Goal: Transaction & Acquisition: Purchase product/service

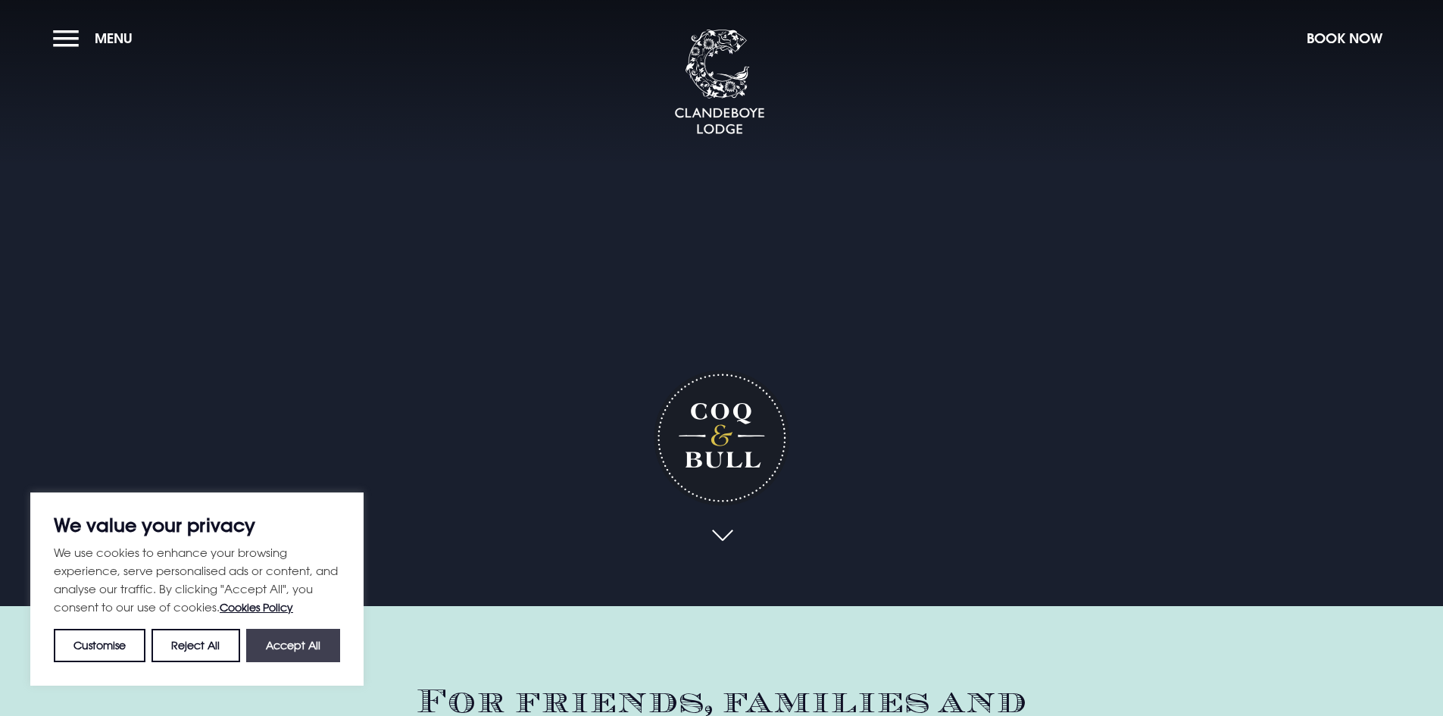
click at [294, 648] on button "Accept All" at bounding box center [293, 645] width 94 height 33
checkbox input "true"
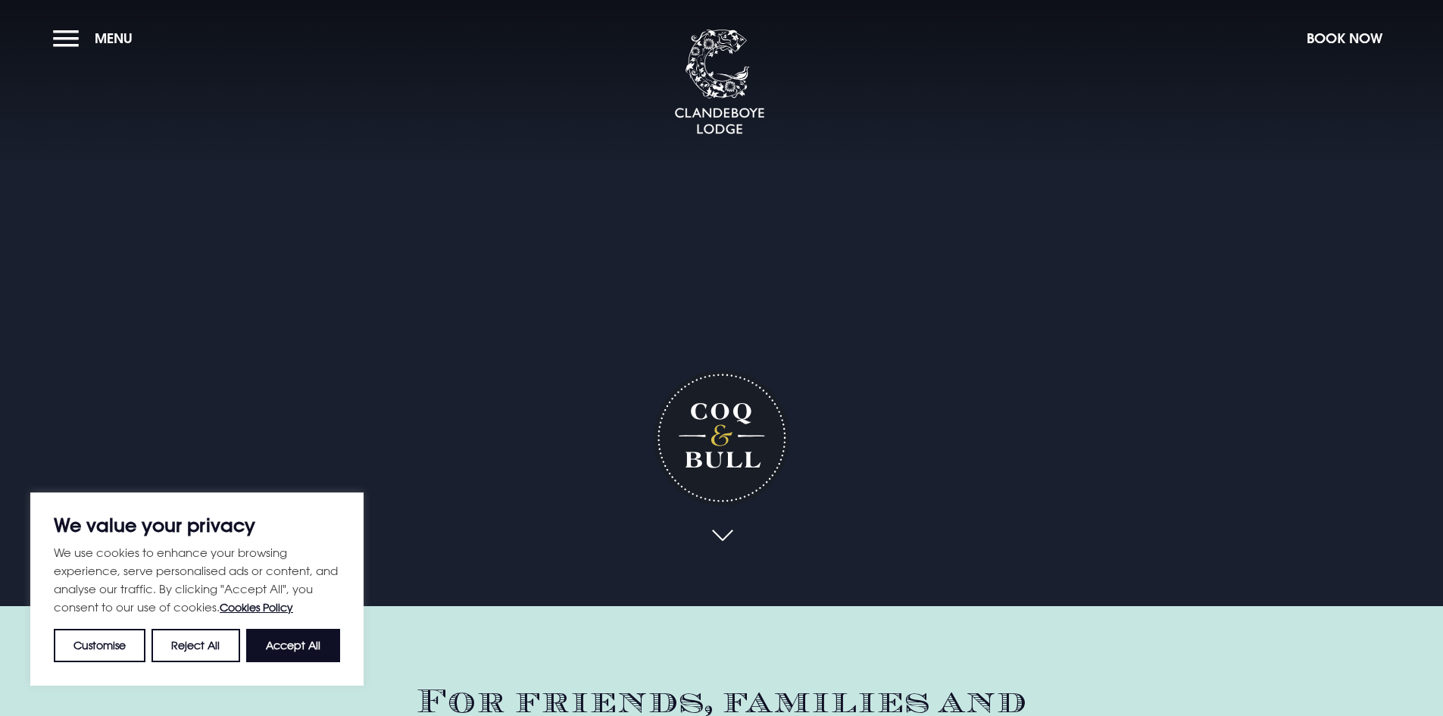
checkbox input "true"
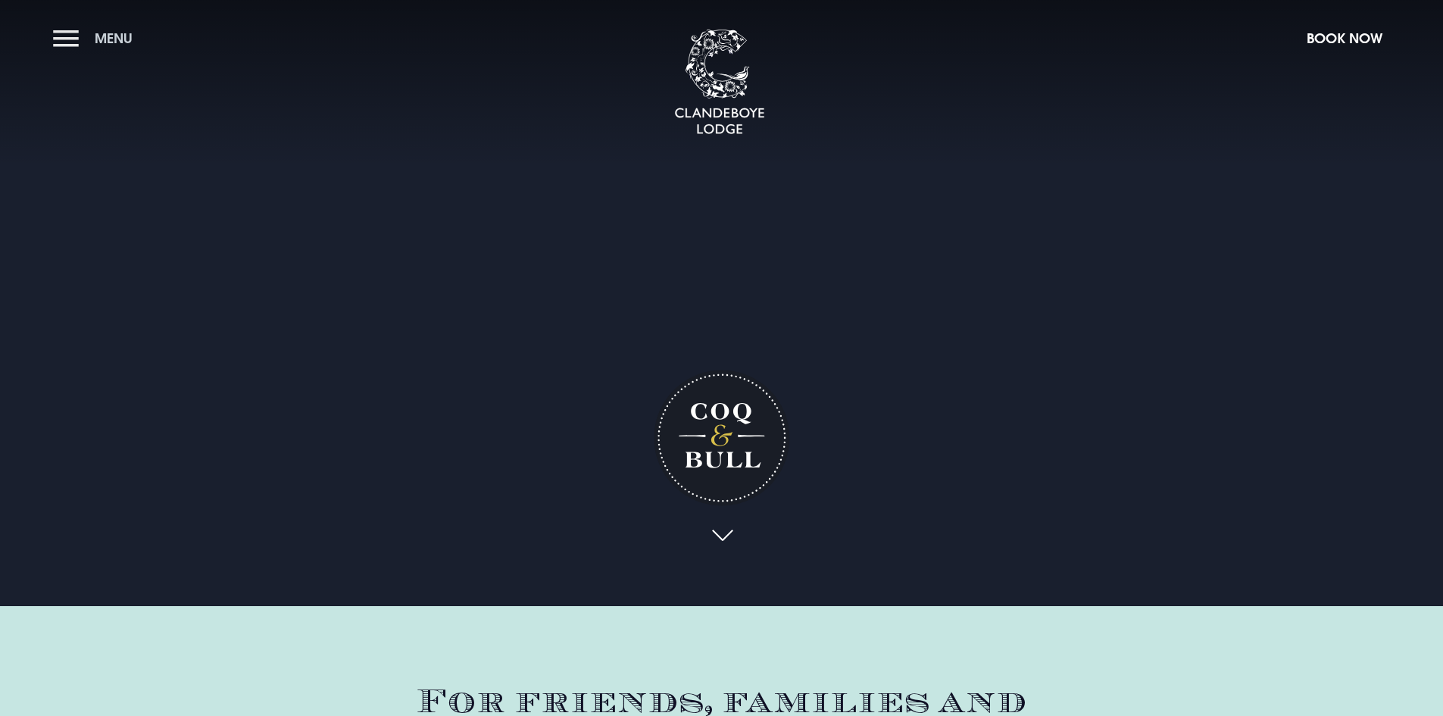
click at [68, 36] on button "Menu" at bounding box center [96, 38] width 87 height 33
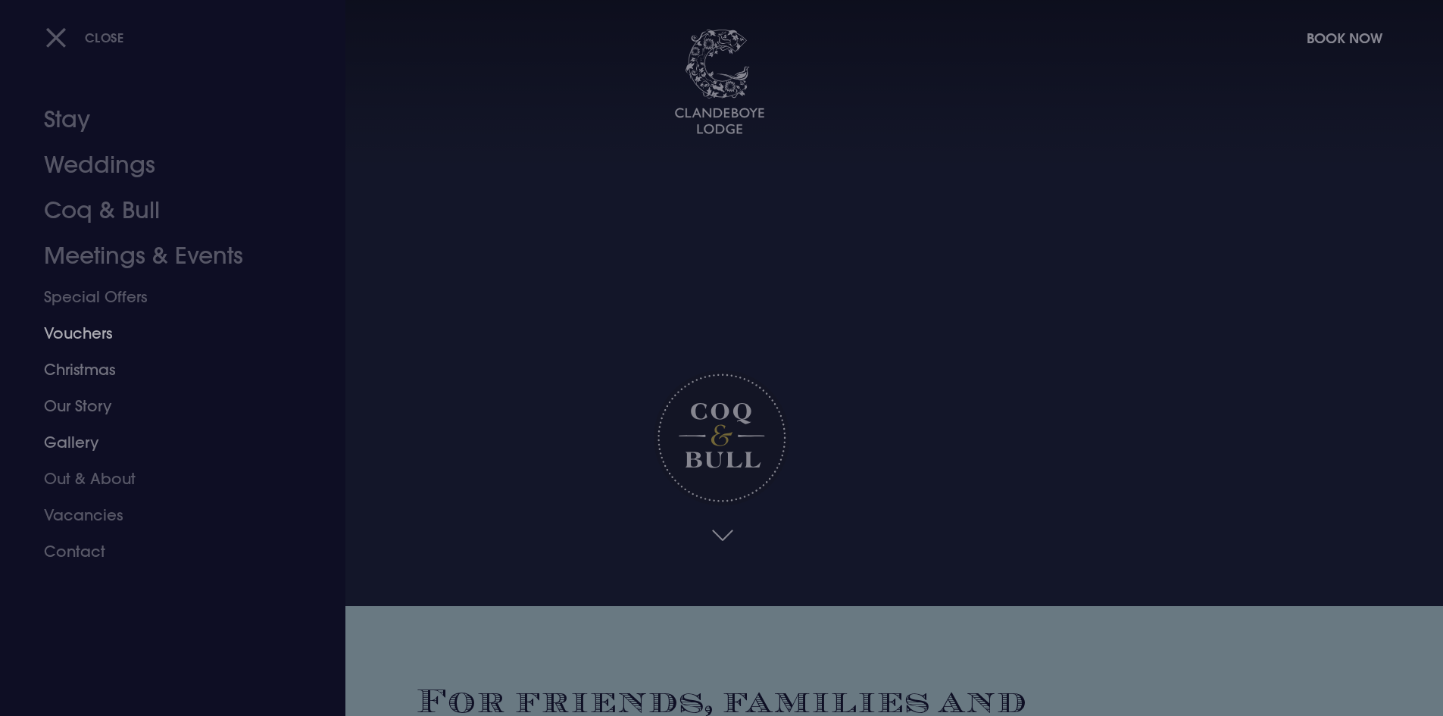
click at [74, 336] on link "Vouchers" at bounding box center [163, 333] width 239 height 36
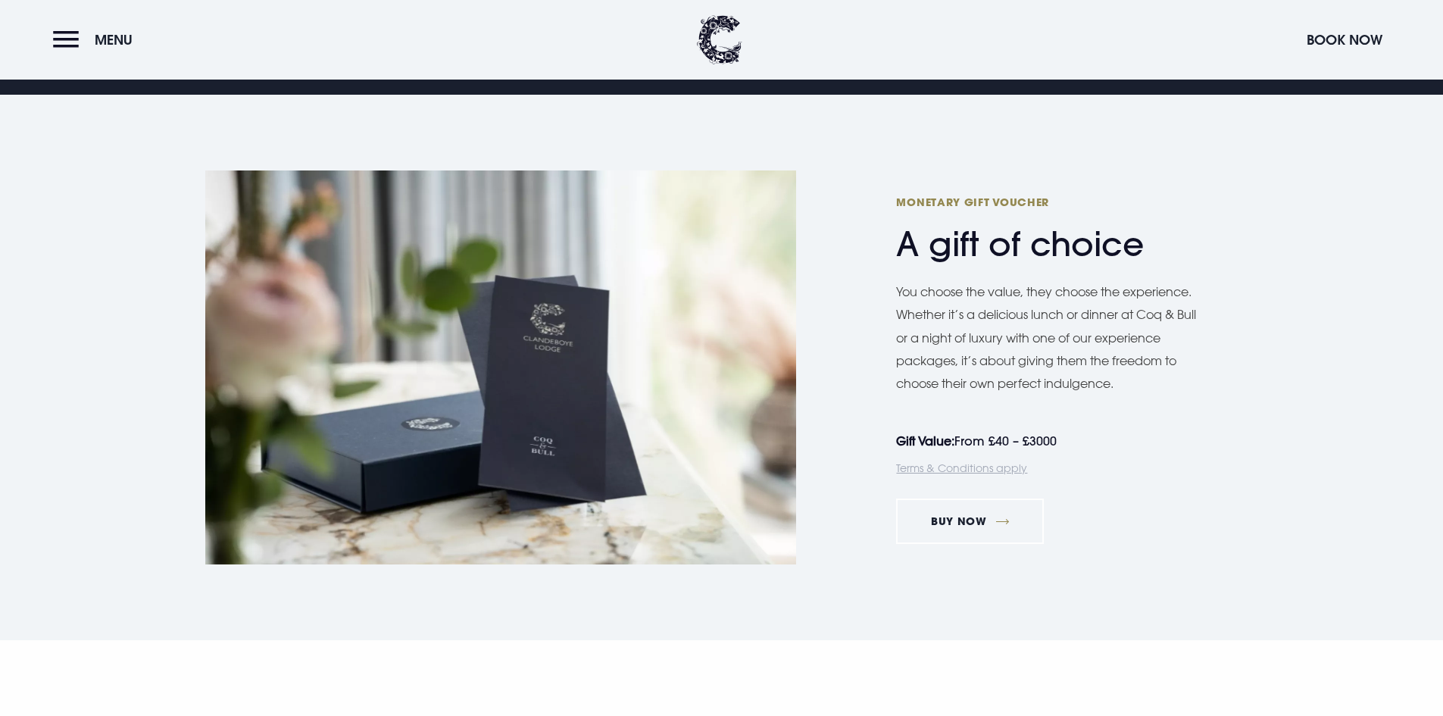
scroll to position [909, 0]
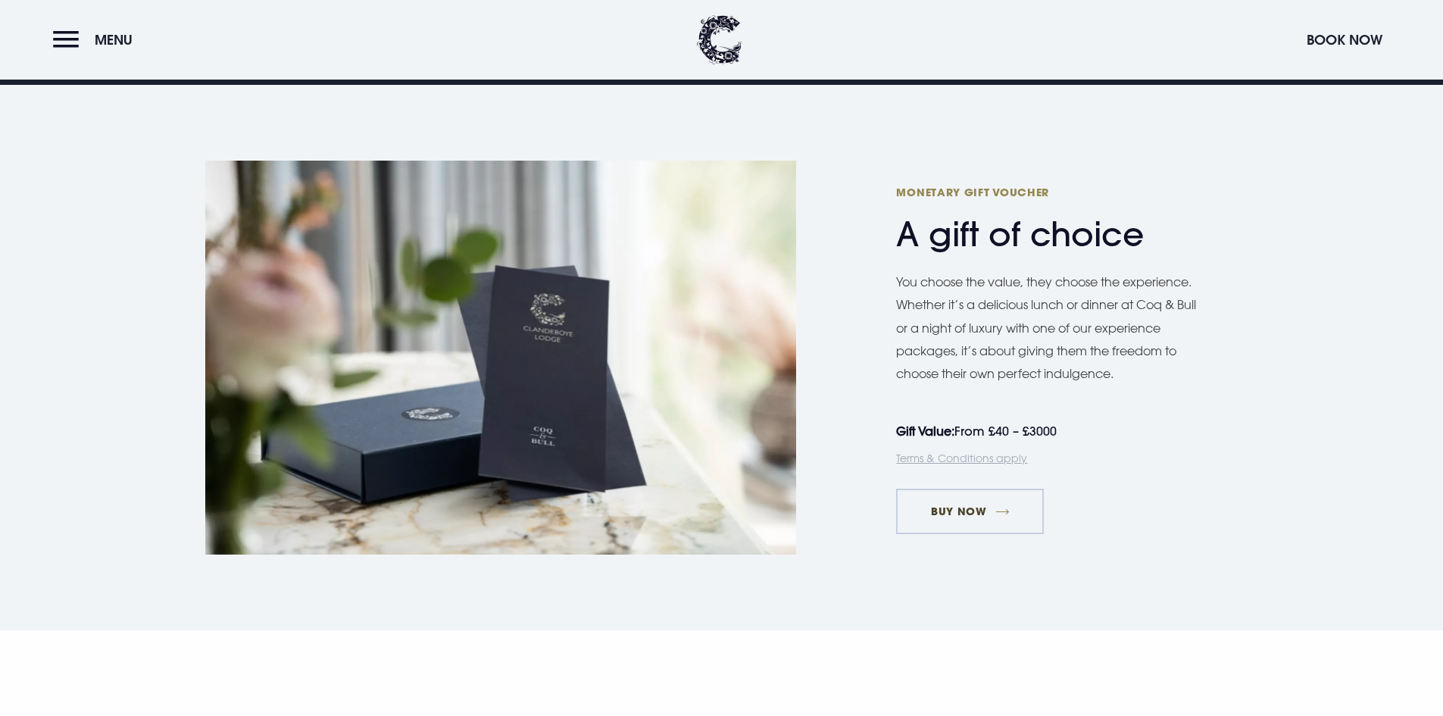
click at [989, 517] on link "Buy Now" at bounding box center [970, 511] width 148 height 45
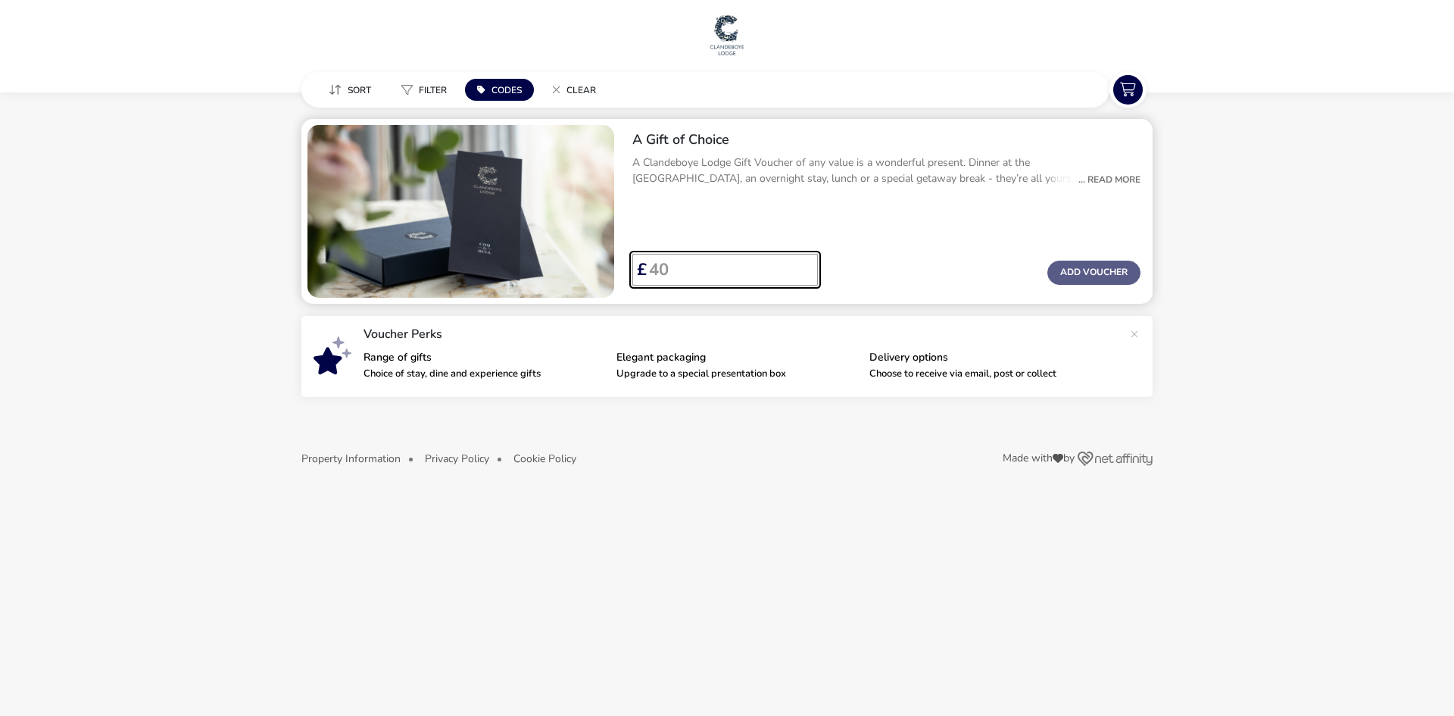
drag, startPoint x: 672, startPoint y: 267, endPoint x: 623, endPoint y: 267, distance: 49.2
click at [623, 267] on div "£ Add Voucher" at bounding box center [886, 276] width 533 height 56
type input "75"
click at [1105, 274] on button "Add Voucher" at bounding box center [1094, 273] width 93 height 24
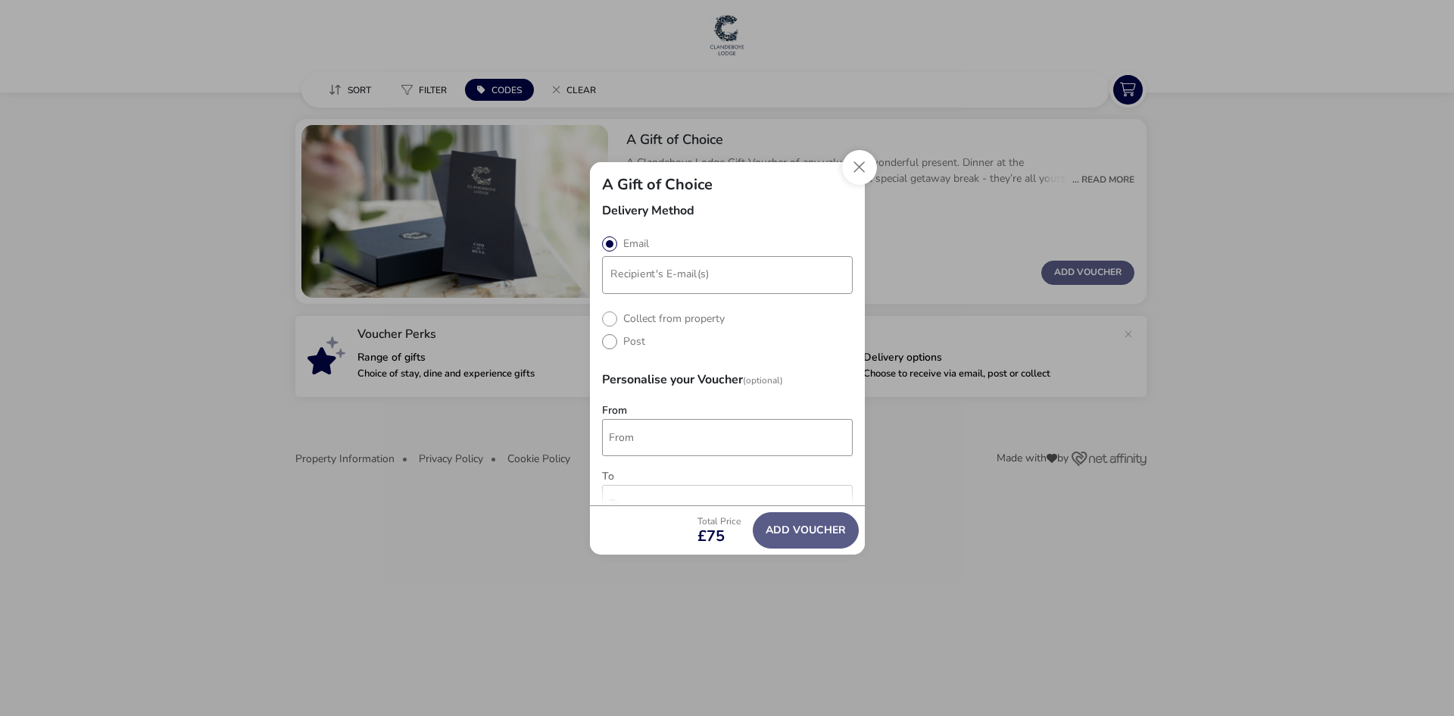
click at [609, 342] on label "Post" at bounding box center [623, 341] width 43 height 14
radio input "true"
radio input "false"
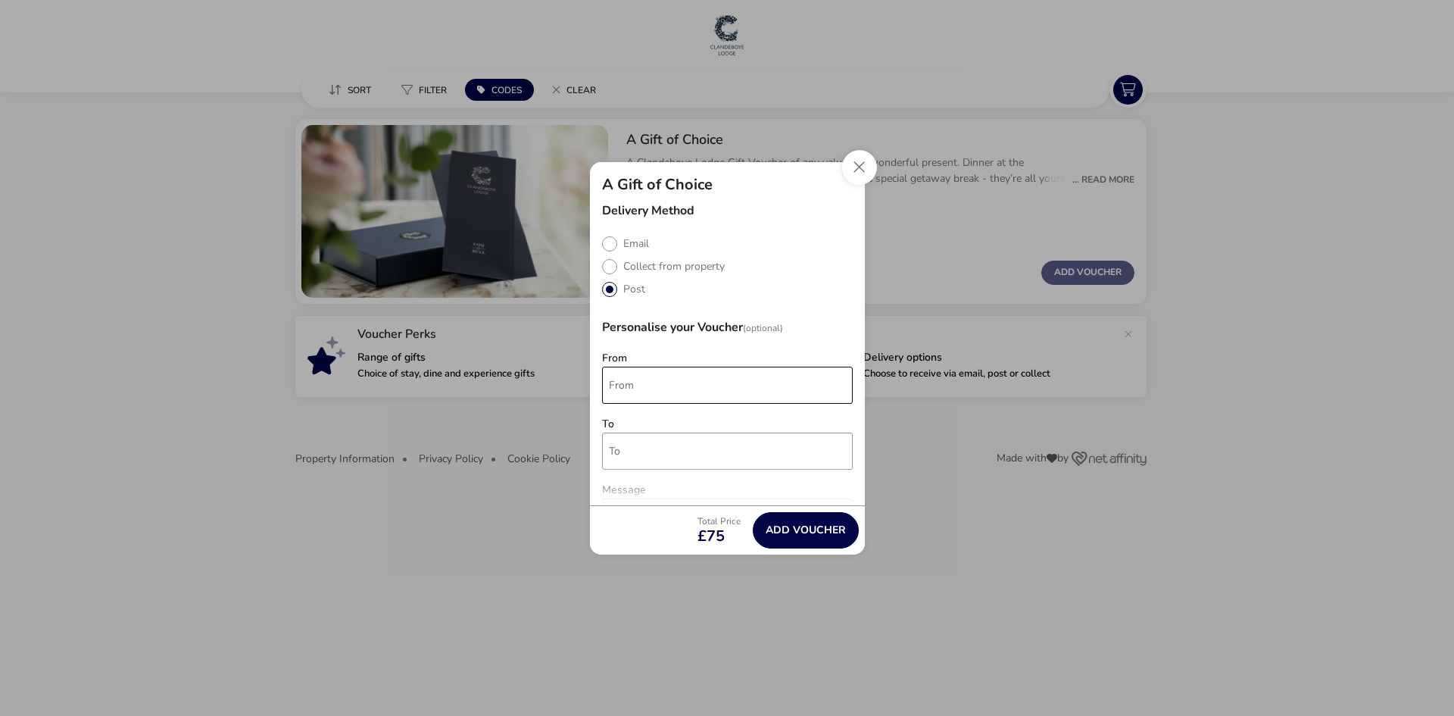
click at [663, 378] on input "From" at bounding box center [727, 385] width 251 height 37
type input "Gareth Jordan"
click at [626, 458] on input "To" at bounding box center [727, 451] width 251 height 37
type input "Renee Jordan"
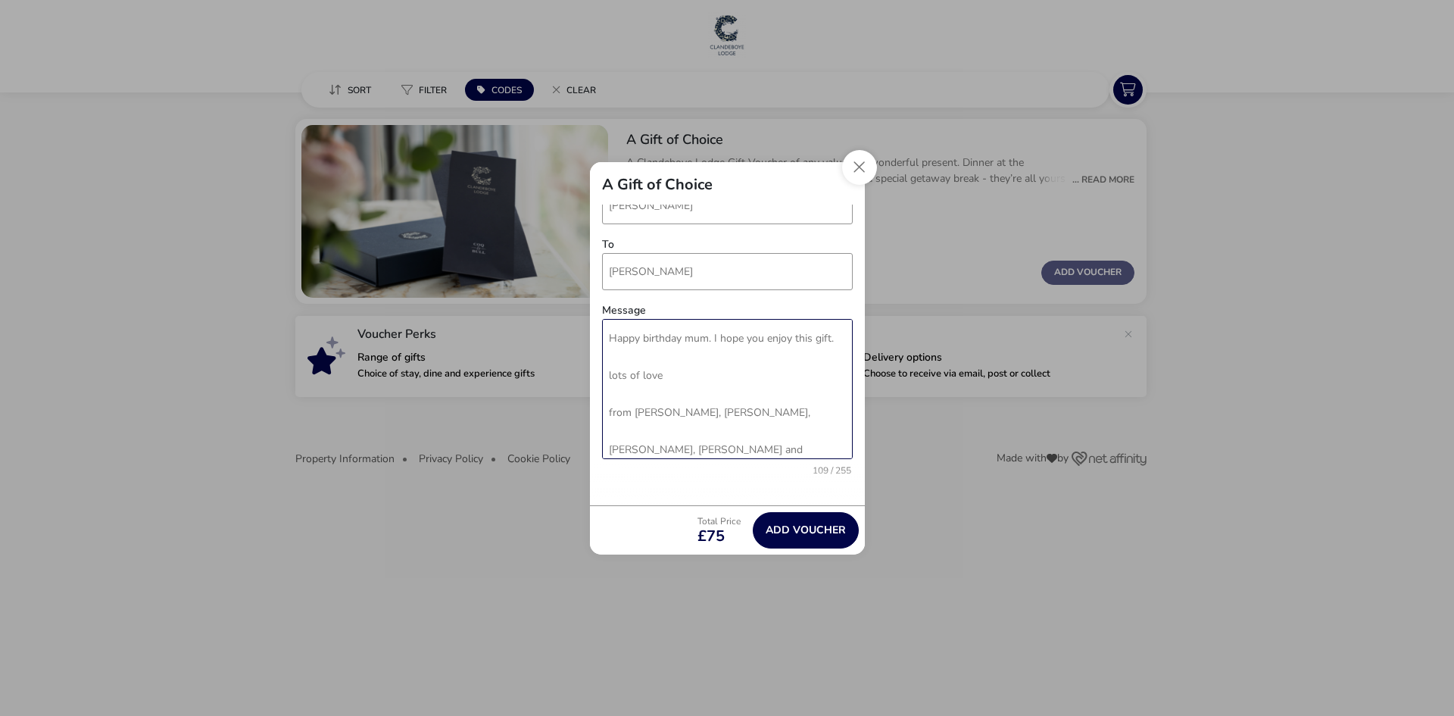
scroll to position [206, 0]
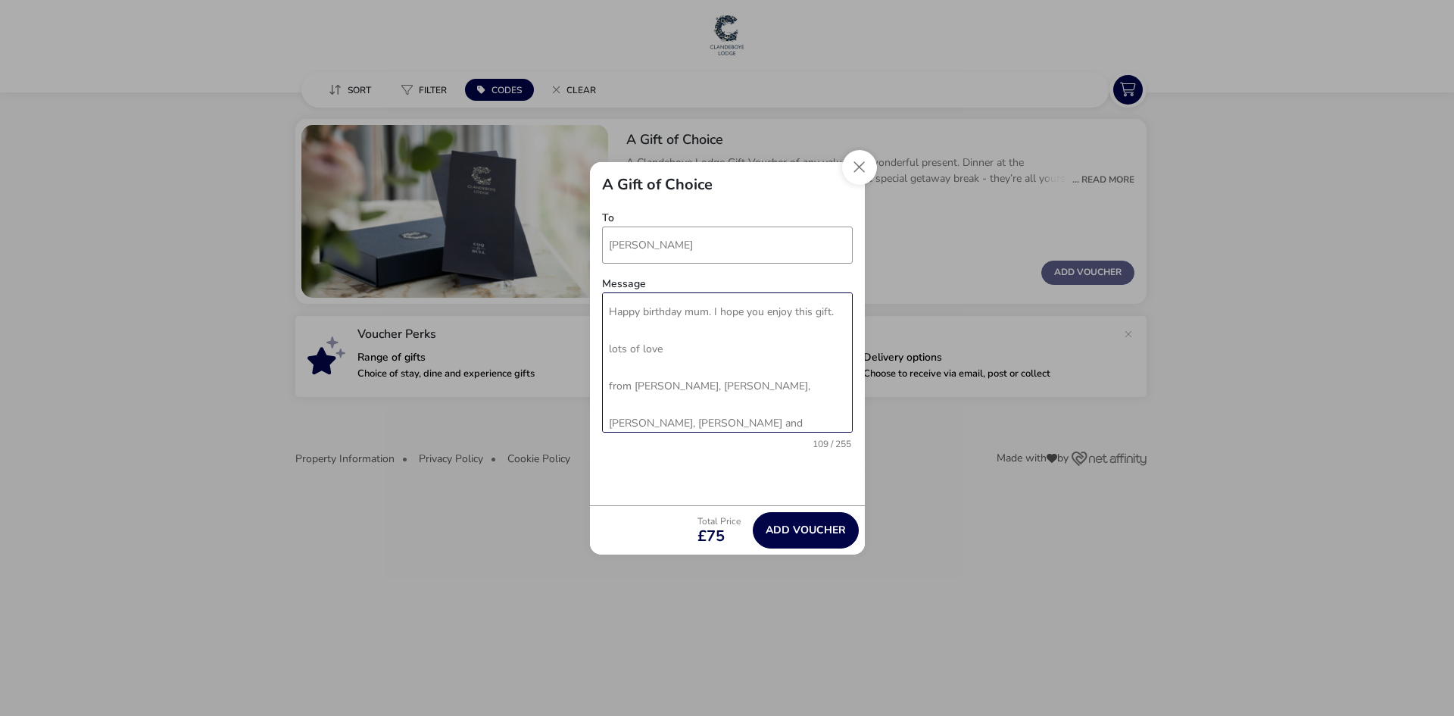
drag, startPoint x: 795, startPoint y: 311, endPoint x: 829, endPoint y: 310, distance: 33.4
click at [829, 310] on textarea "Happy birthday mum. I hope you enjoy this gift. lots of love from Gareth, Emma,…" at bounding box center [727, 362] width 251 height 140
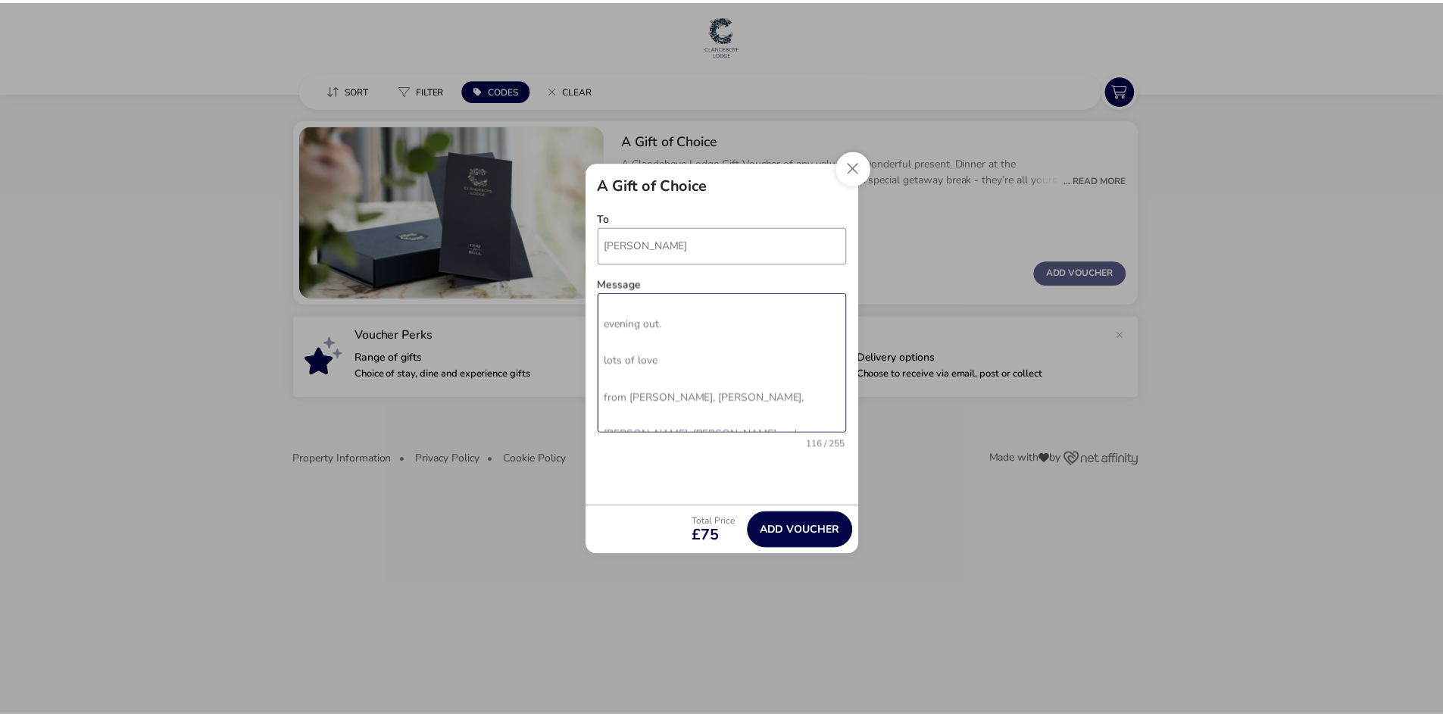
scroll to position [47, 0]
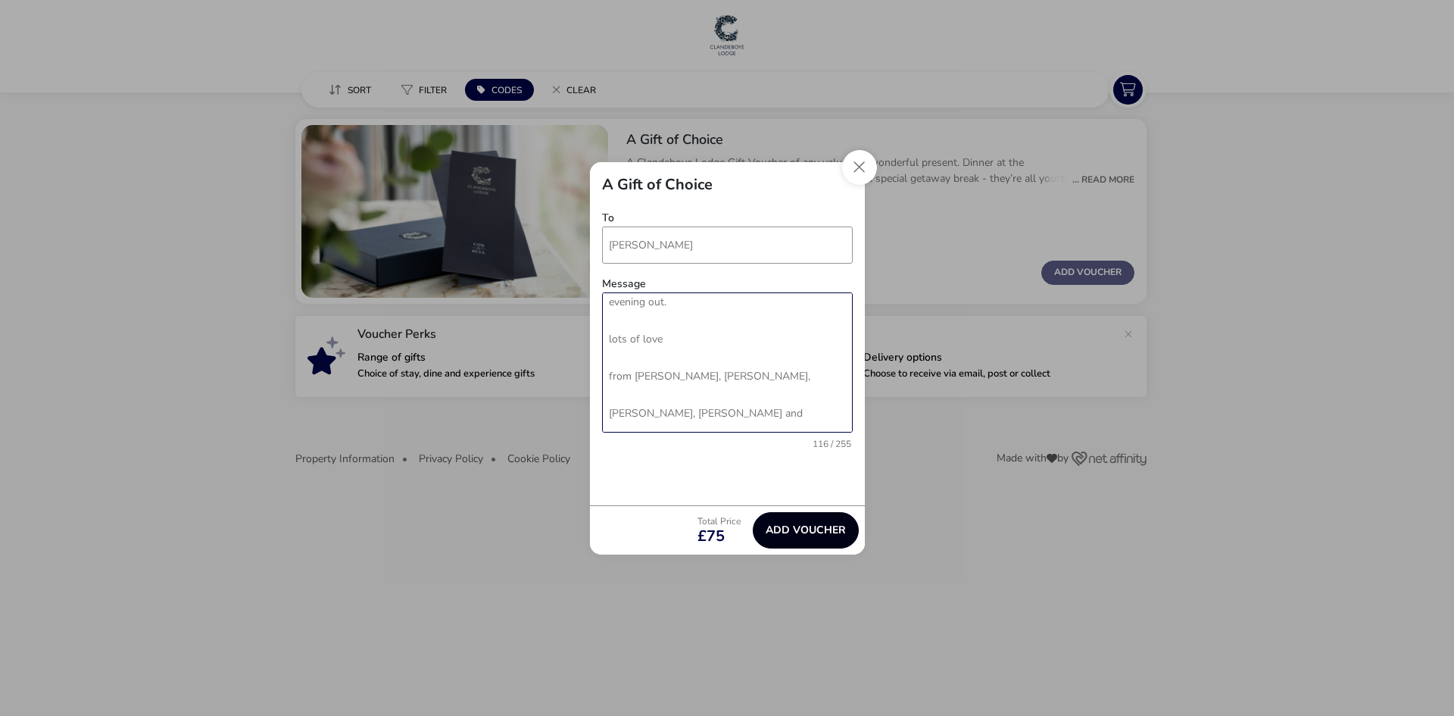
type textarea "Happy birthday mum. I hope you enjoy your evening out. lots of love from Gareth…"
click at [811, 529] on button "Add Voucher" at bounding box center [806, 530] width 106 height 36
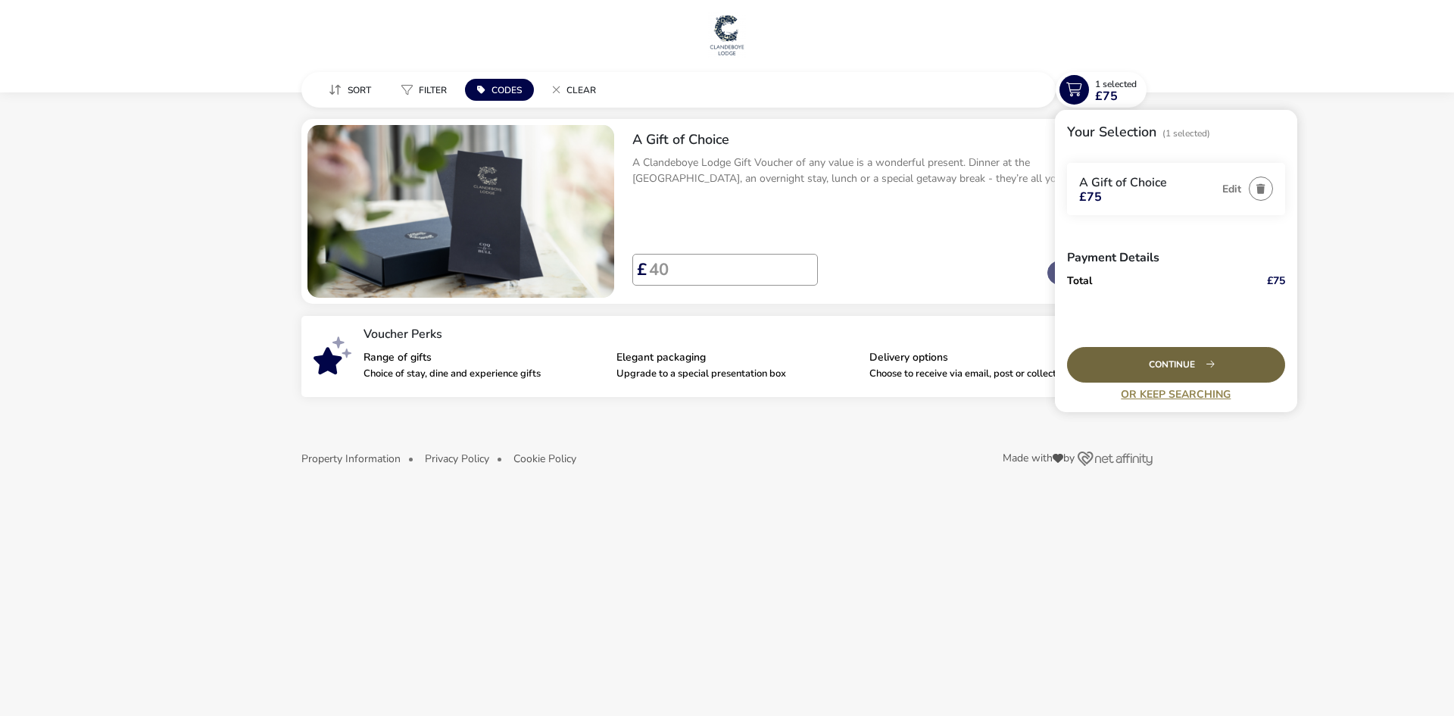
click at [1189, 364] on div "Continue" at bounding box center [1176, 365] width 218 height 36
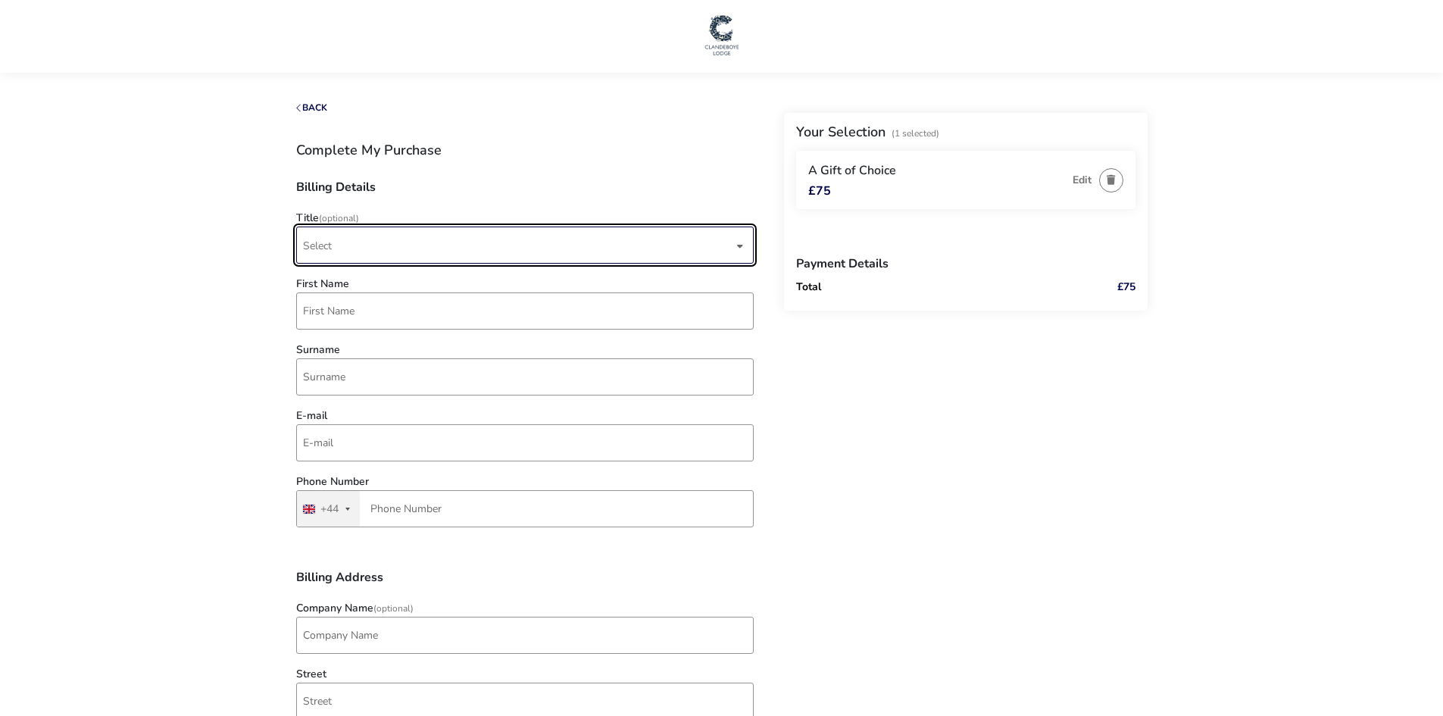
click at [403, 242] on span "Select" at bounding box center [518, 245] width 430 height 36
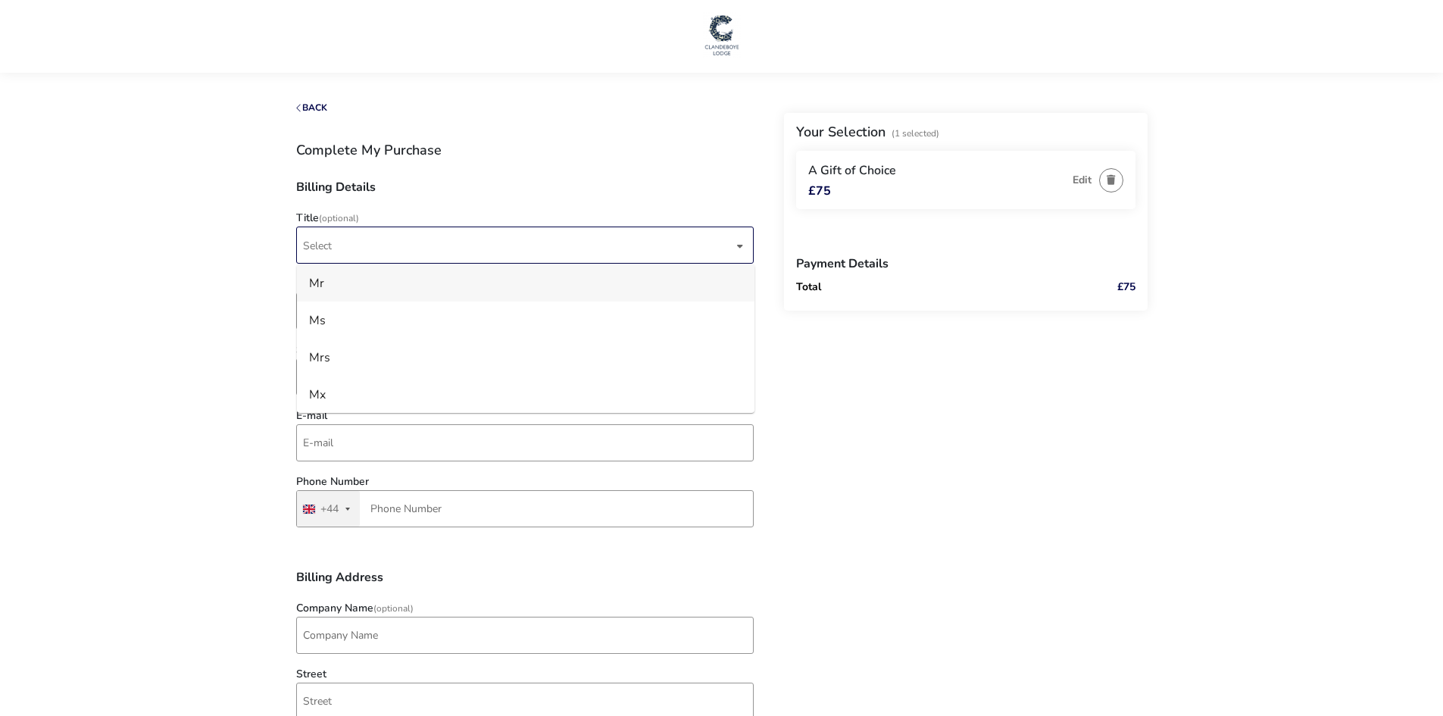
click at [386, 279] on li "Mr" at bounding box center [526, 282] width 458 height 37
click at [381, 308] on input "First Name" at bounding box center [525, 310] width 458 height 37
type input "Gareth"
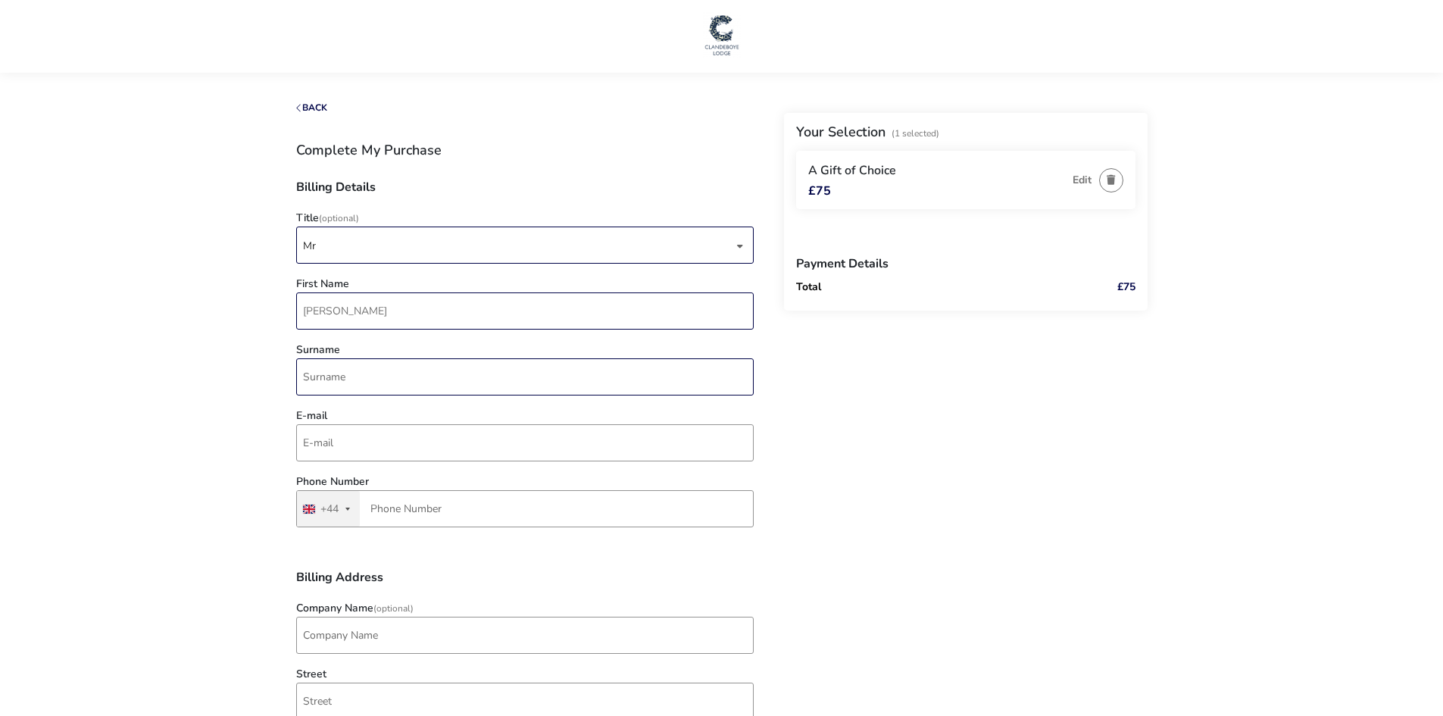
type input "Jordan"
type input "gareth@spaceworkplace.com"
type input "7970 212872"
type input "Briar Knoll, Chapel Lane"
type input "Sissinghurst"
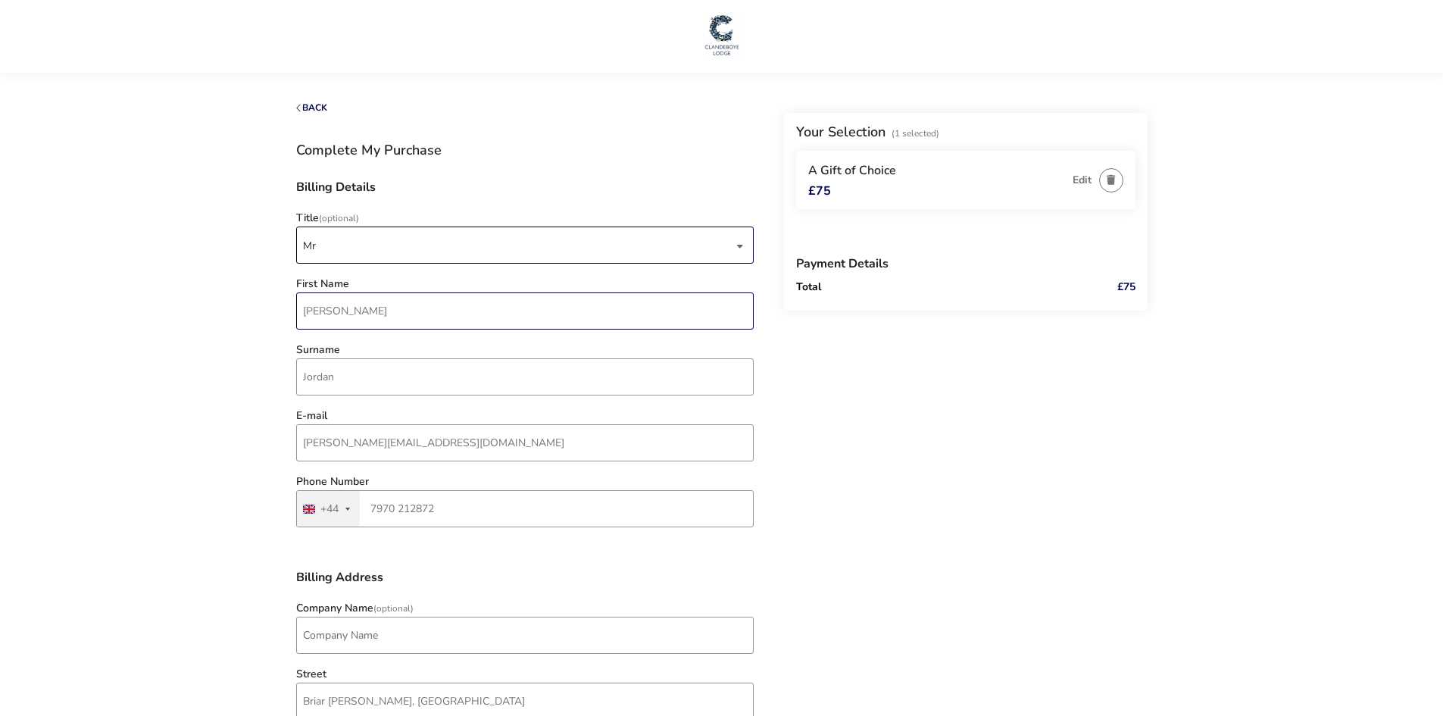
type input "TN17 3NU"
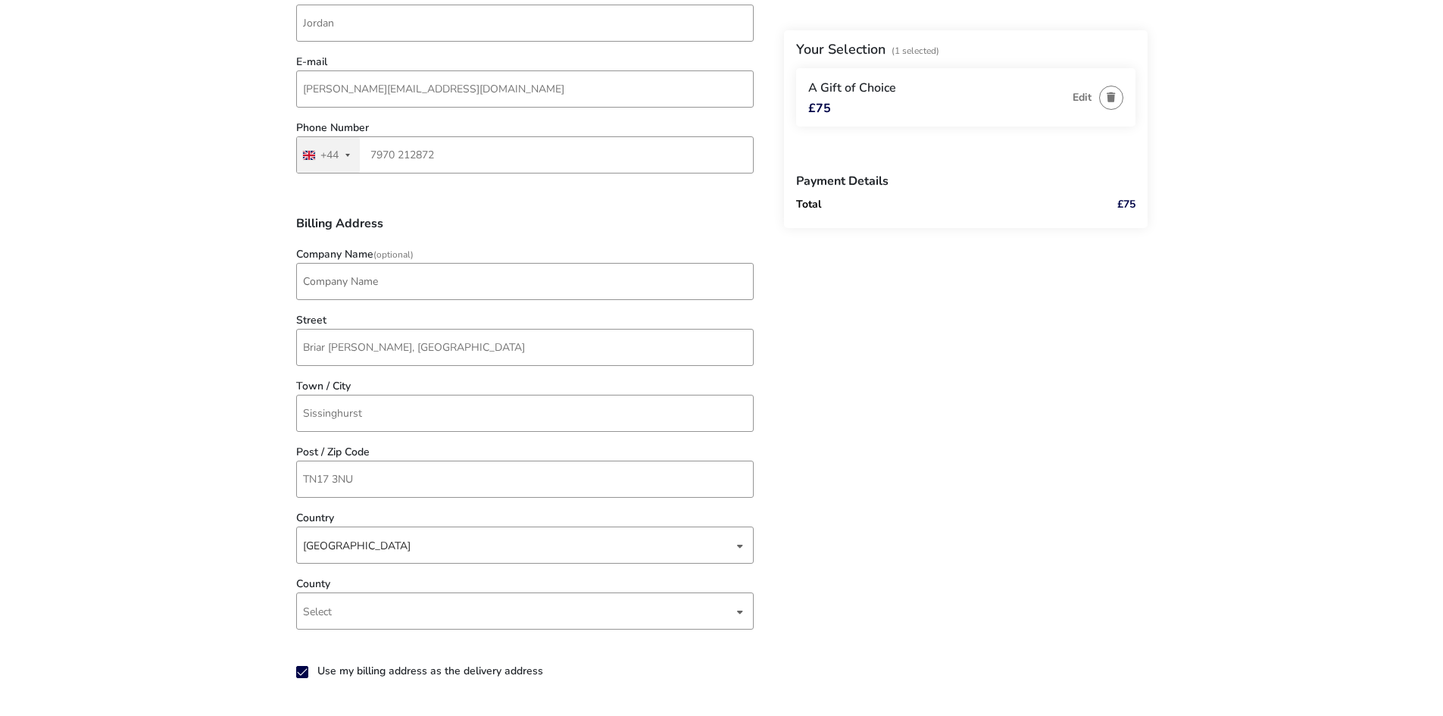
scroll to position [379, 0]
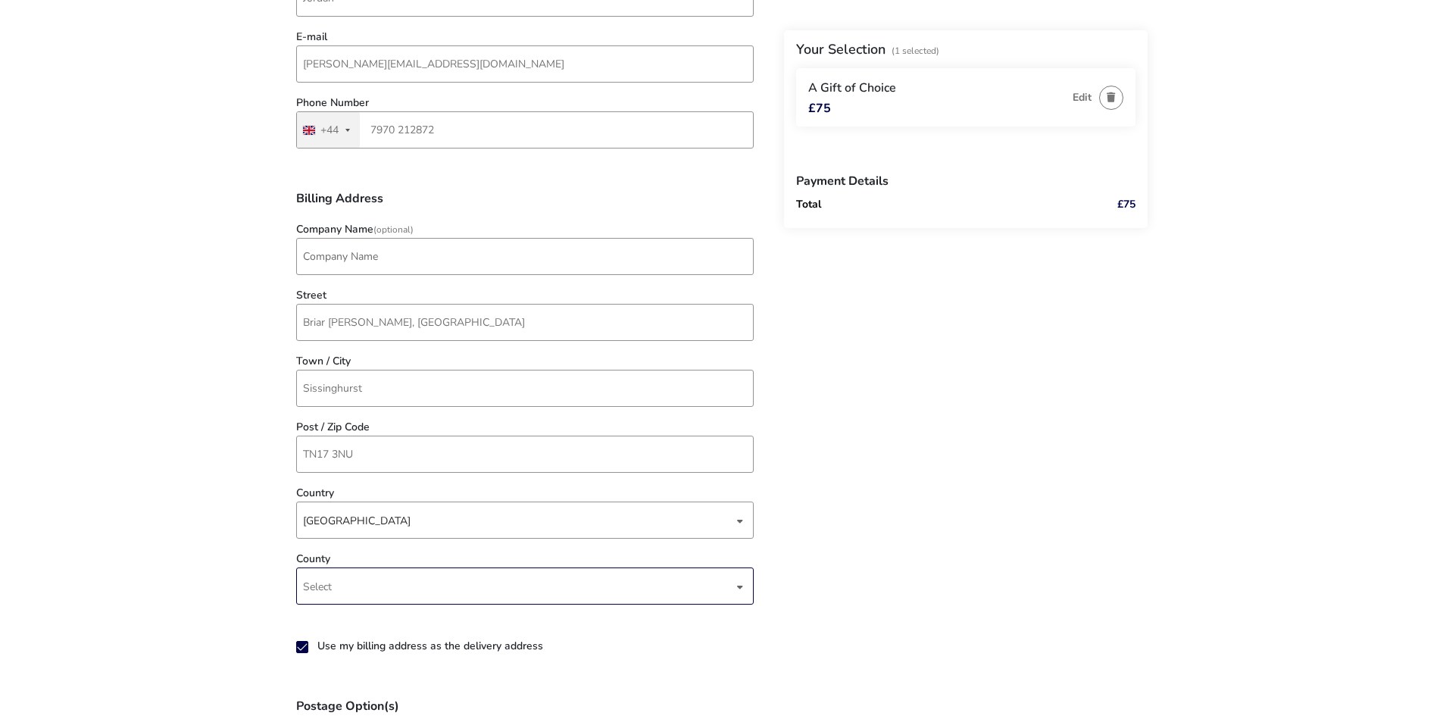
click at [742, 584] on div "dropdown trigger" at bounding box center [740, 587] width 8 height 30
type input "k"
click at [376, 463] on li "Kent" at bounding box center [526, 463] width 458 height 37
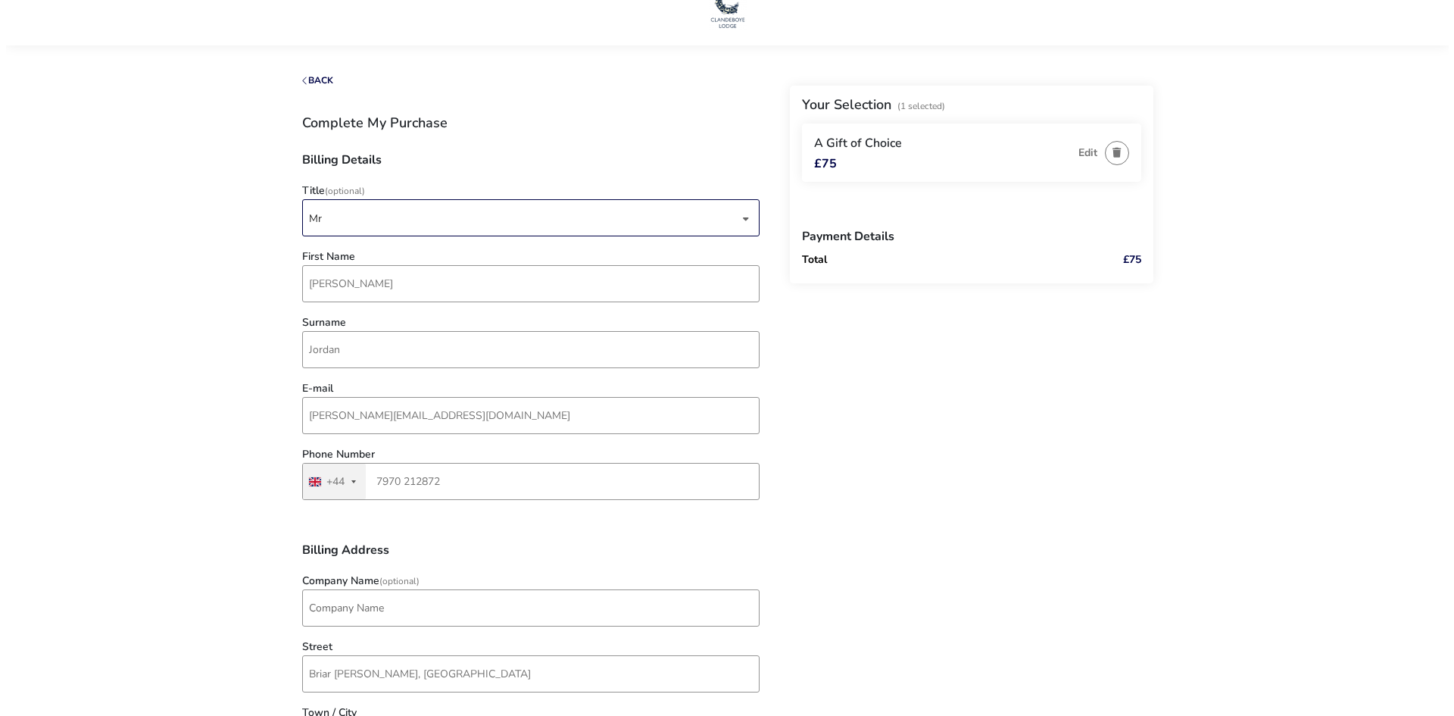
scroll to position [0, 0]
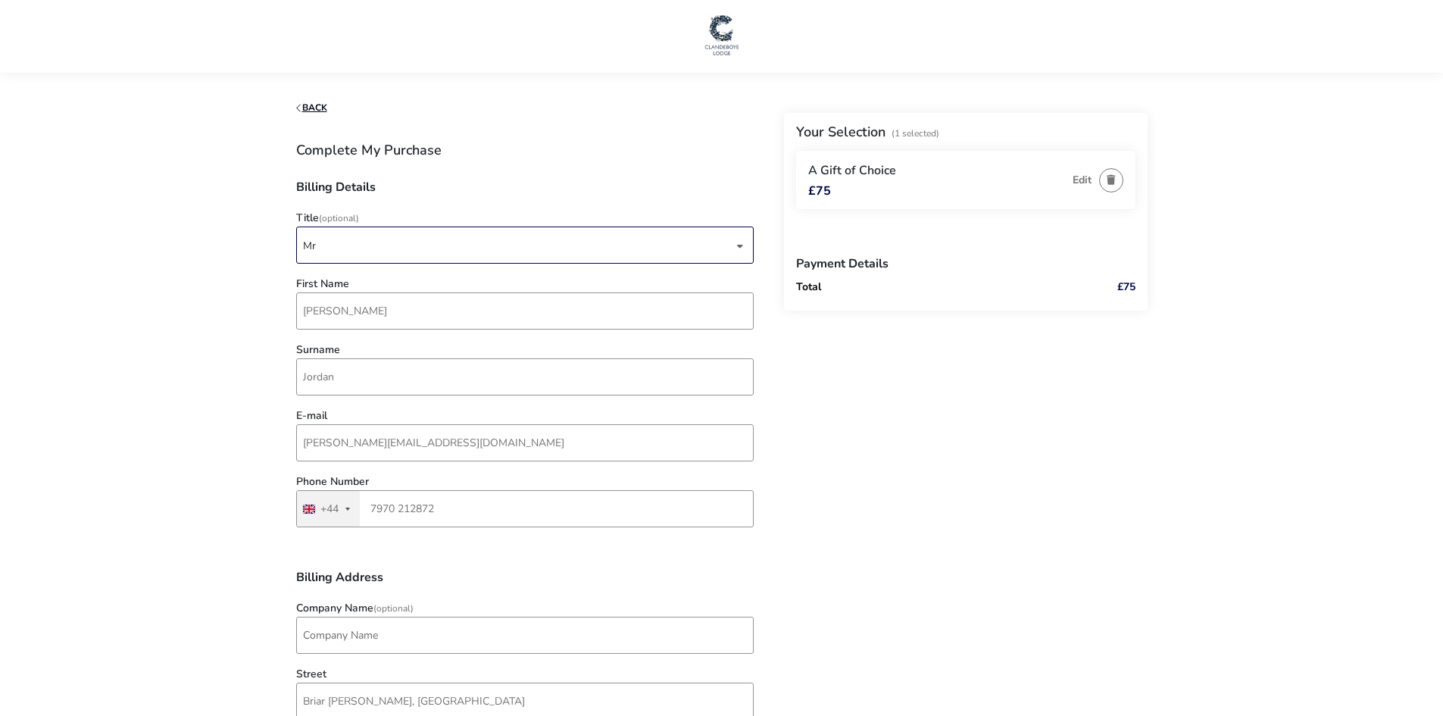
click at [327, 103] on button "Back" at bounding box center [311, 108] width 31 height 10
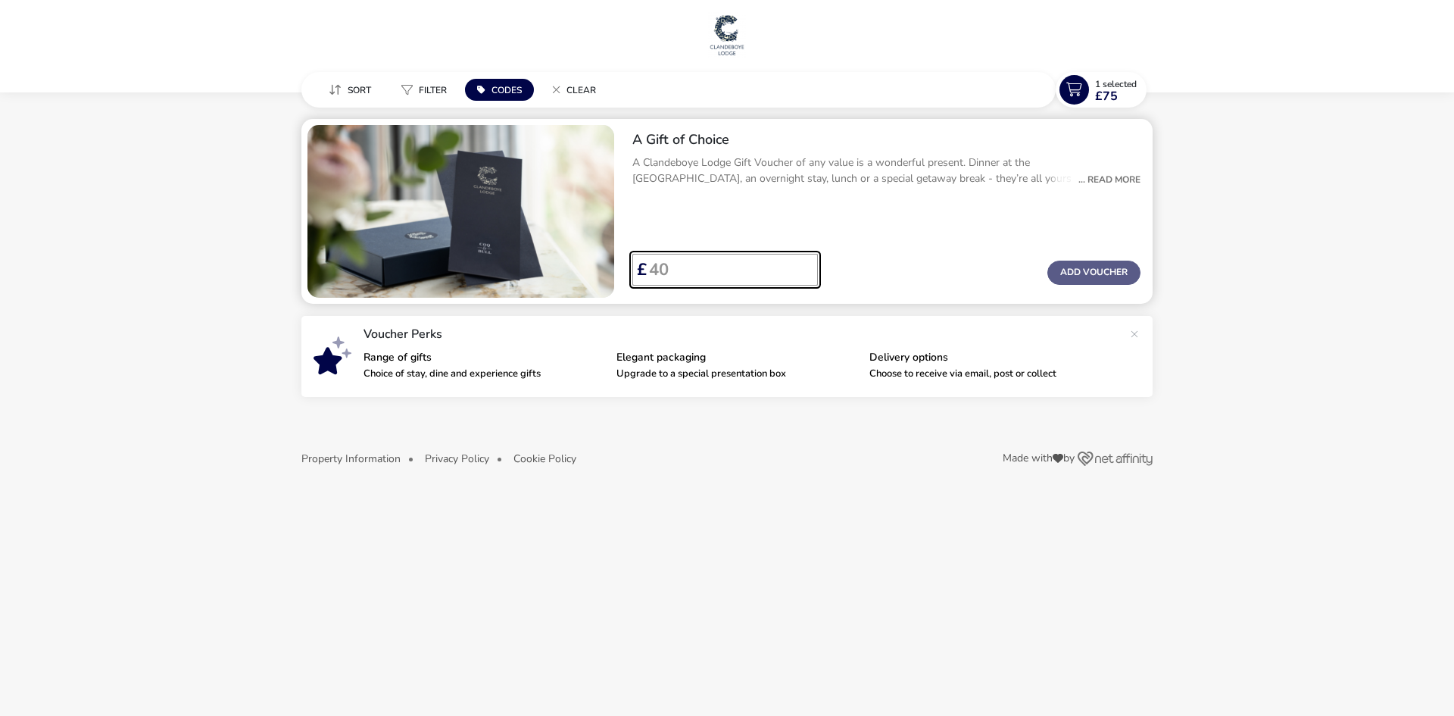
click at [695, 277] on input "Voucher Price" at bounding box center [726, 270] width 159 height 32
click at [805, 264] on input "40" at bounding box center [726, 270] width 159 height 32
click at [805, 264] on input "41" at bounding box center [726, 270] width 159 height 32
click at [805, 264] on input "42" at bounding box center [726, 270] width 159 height 32
click at [805, 264] on input "43" at bounding box center [726, 270] width 159 height 32
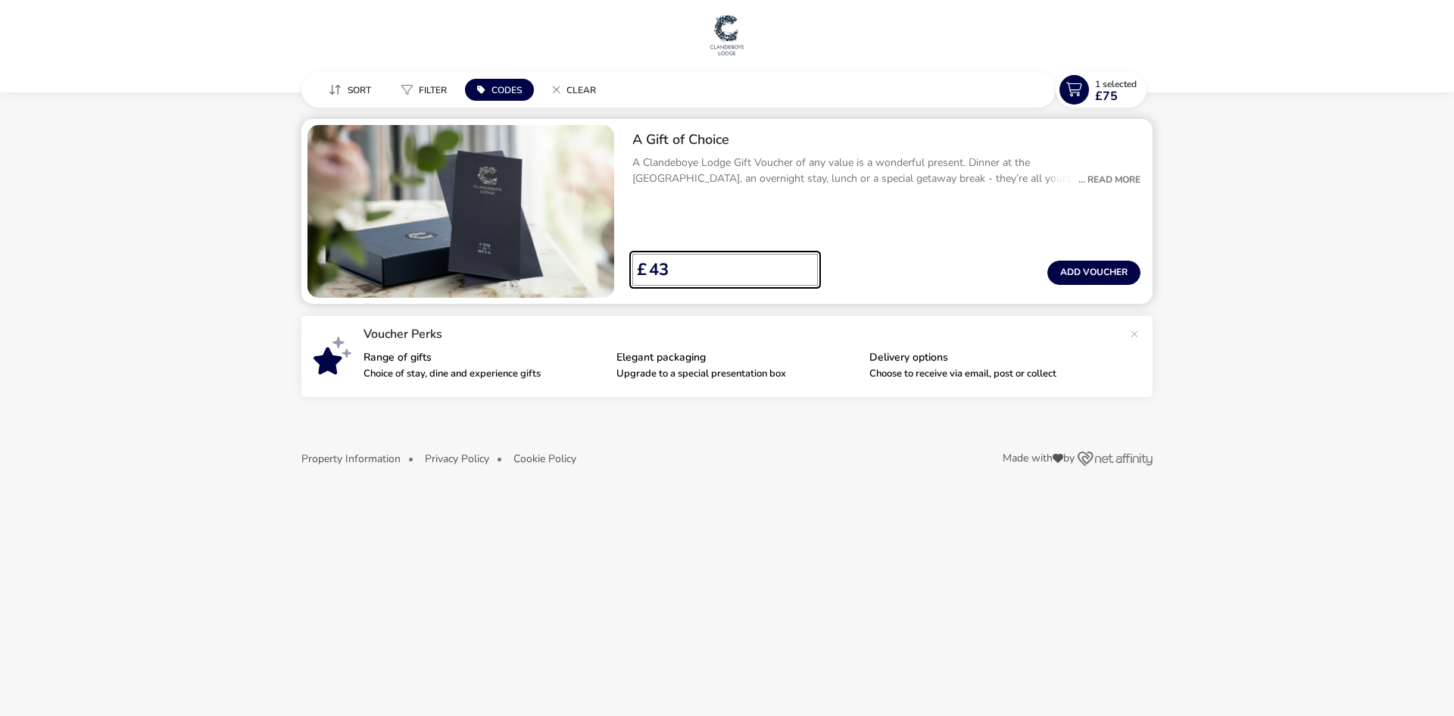
type input "4"
type input "75"
click at [1070, 268] on button "Add Voucher" at bounding box center [1094, 273] width 93 height 24
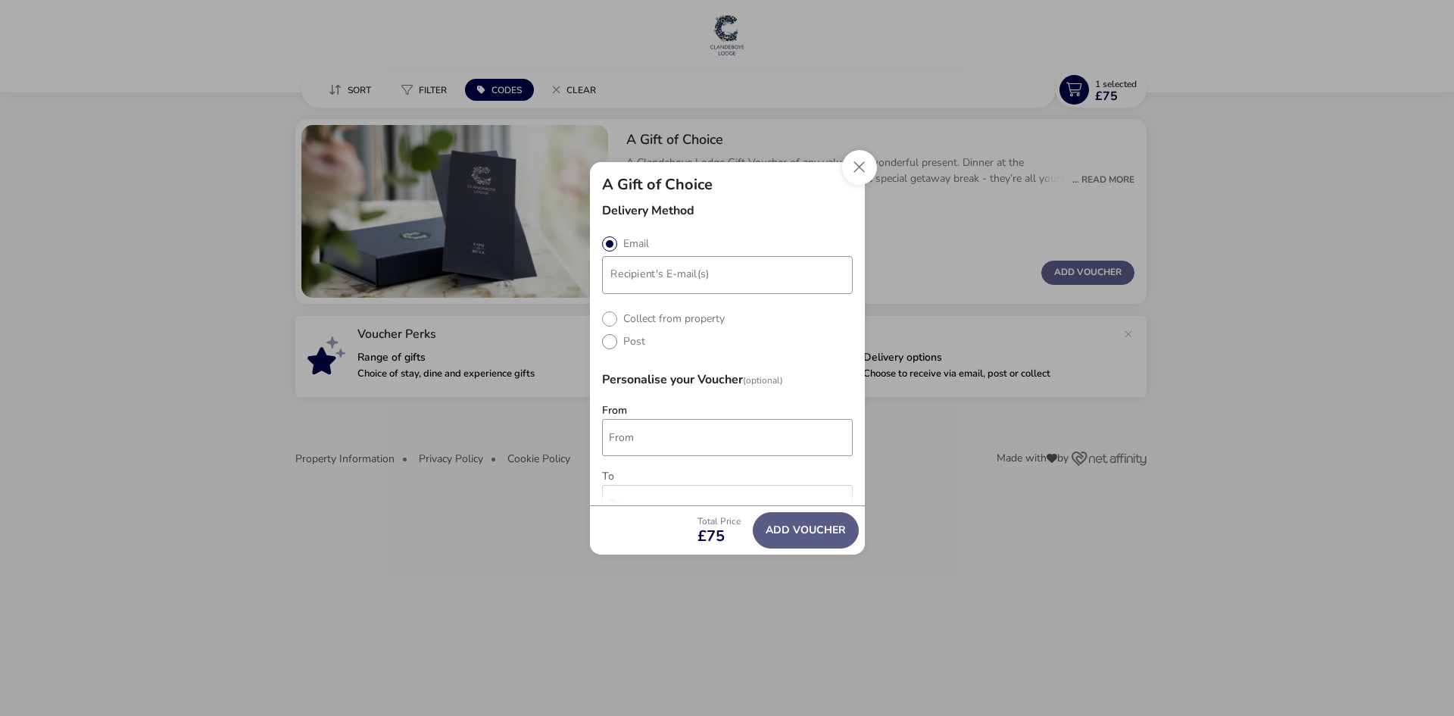
click at [608, 339] on label "Post" at bounding box center [623, 341] width 43 height 14
radio input "true"
radio input "false"
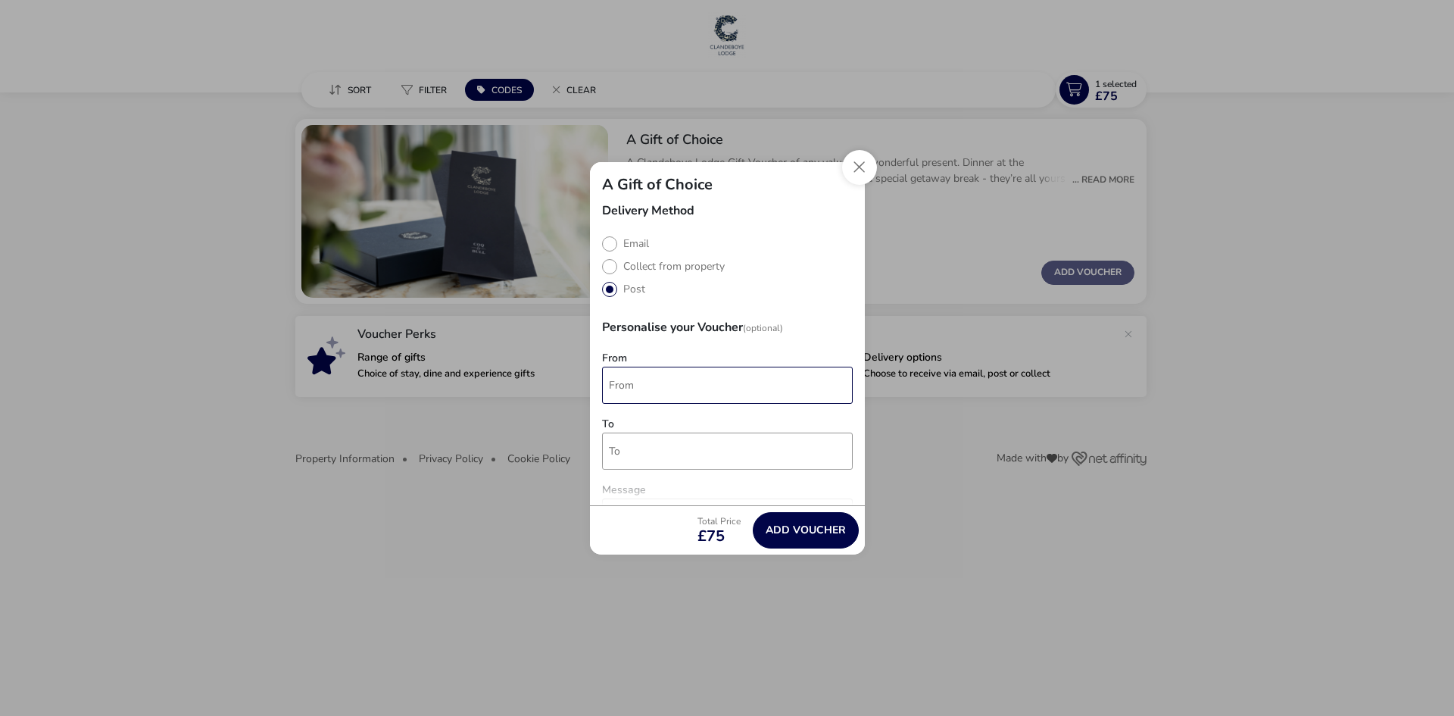
click at [645, 387] on input "From" at bounding box center [727, 385] width 251 height 37
type input "Gareth Jordan"
click at [629, 457] on input "To" at bounding box center [727, 451] width 251 height 37
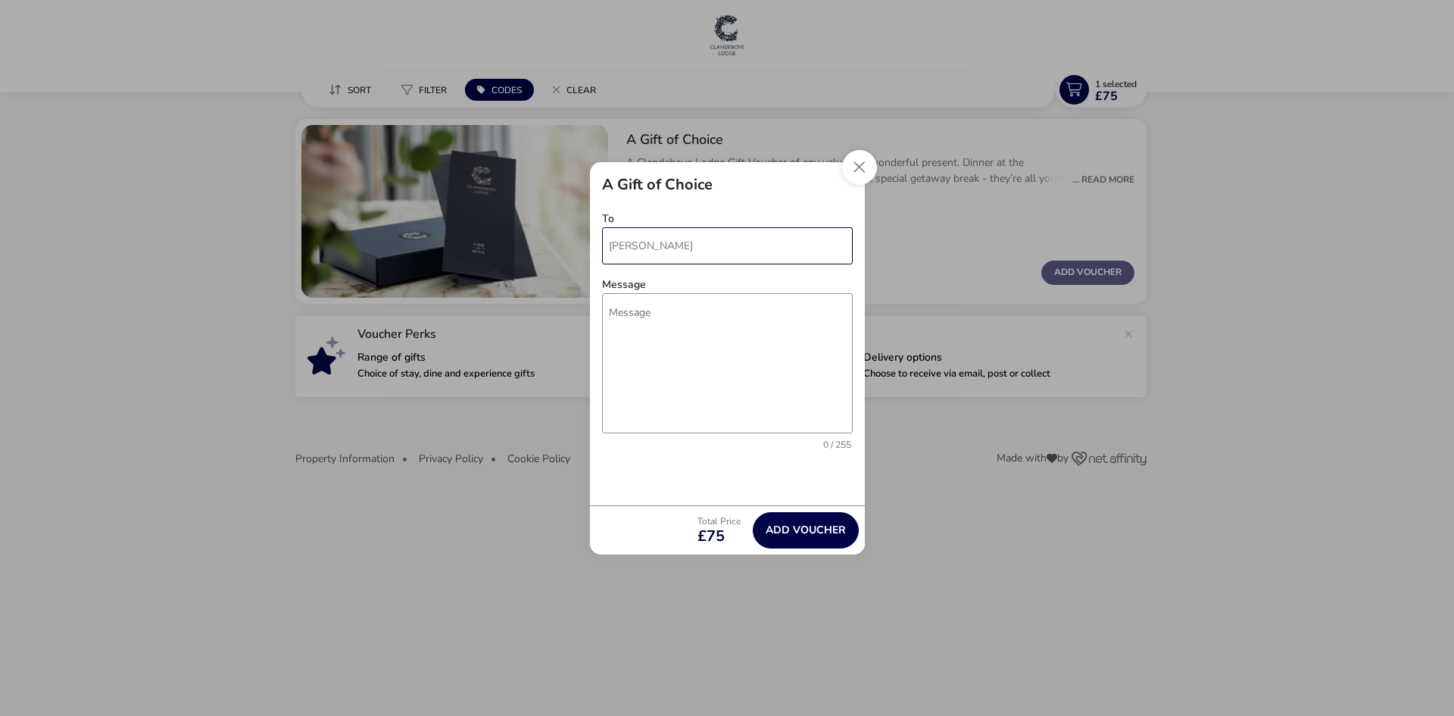
scroll to position [206, 0]
type input "Renee Jordan"
click at [629, 311] on textarea "Message" at bounding box center [727, 362] width 251 height 140
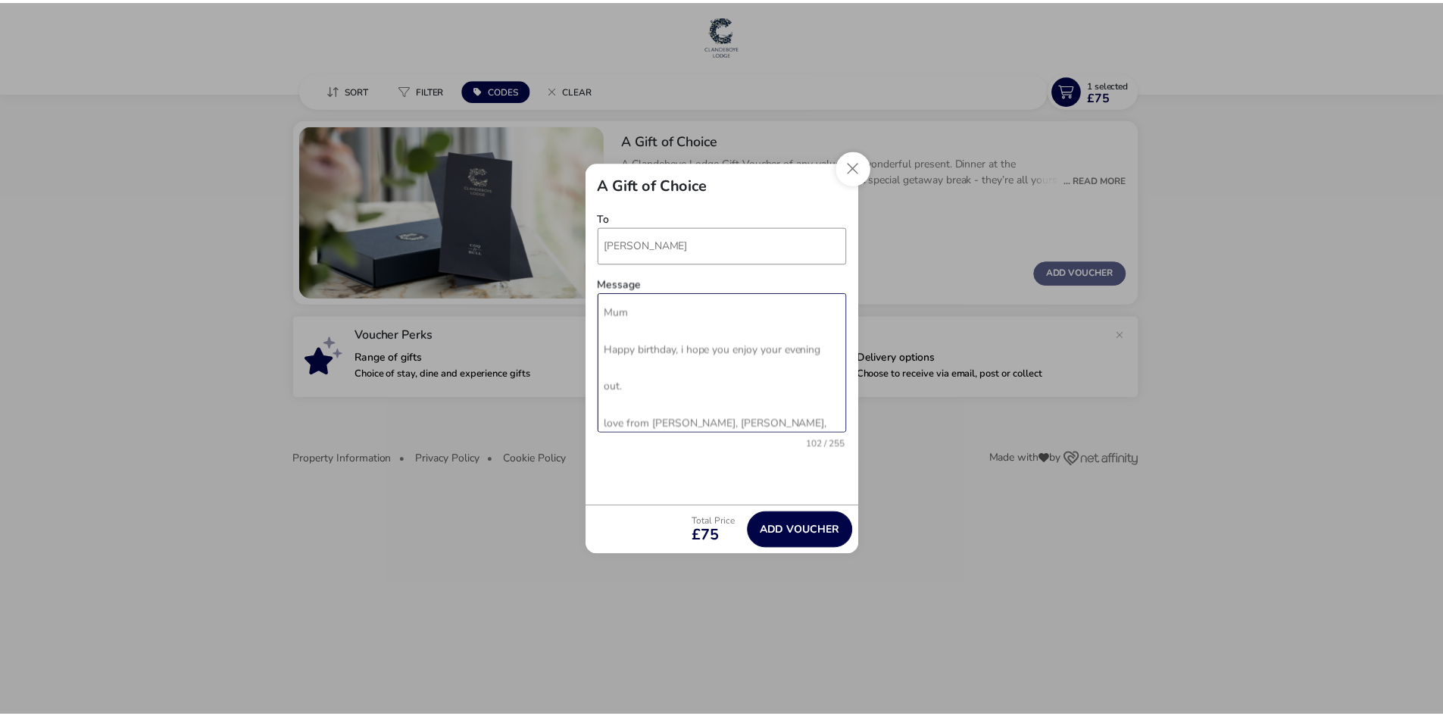
scroll to position [36, 0]
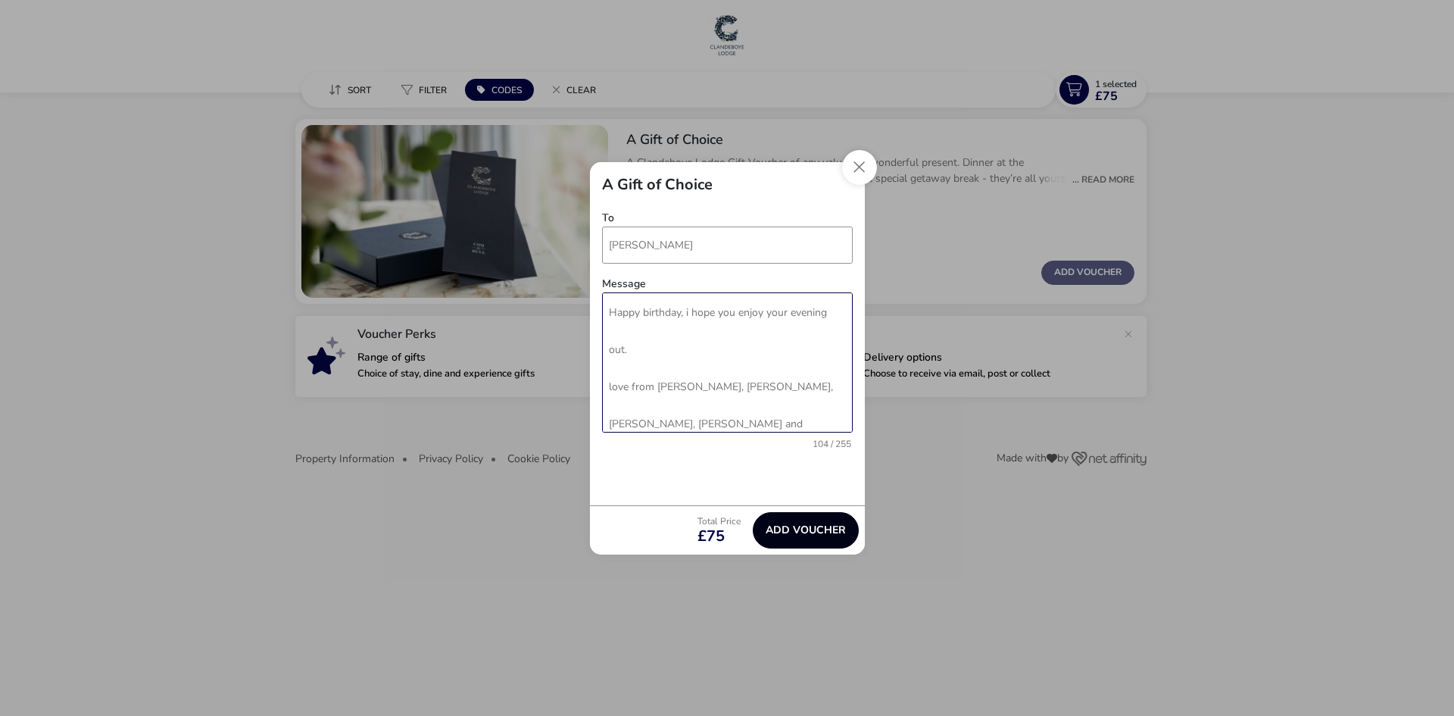
type textarea "Mum Happy birthday, i hope you enjoy your evening out. love from Gareth, Emma, …"
click at [792, 526] on button "Add Voucher" at bounding box center [806, 530] width 106 height 36
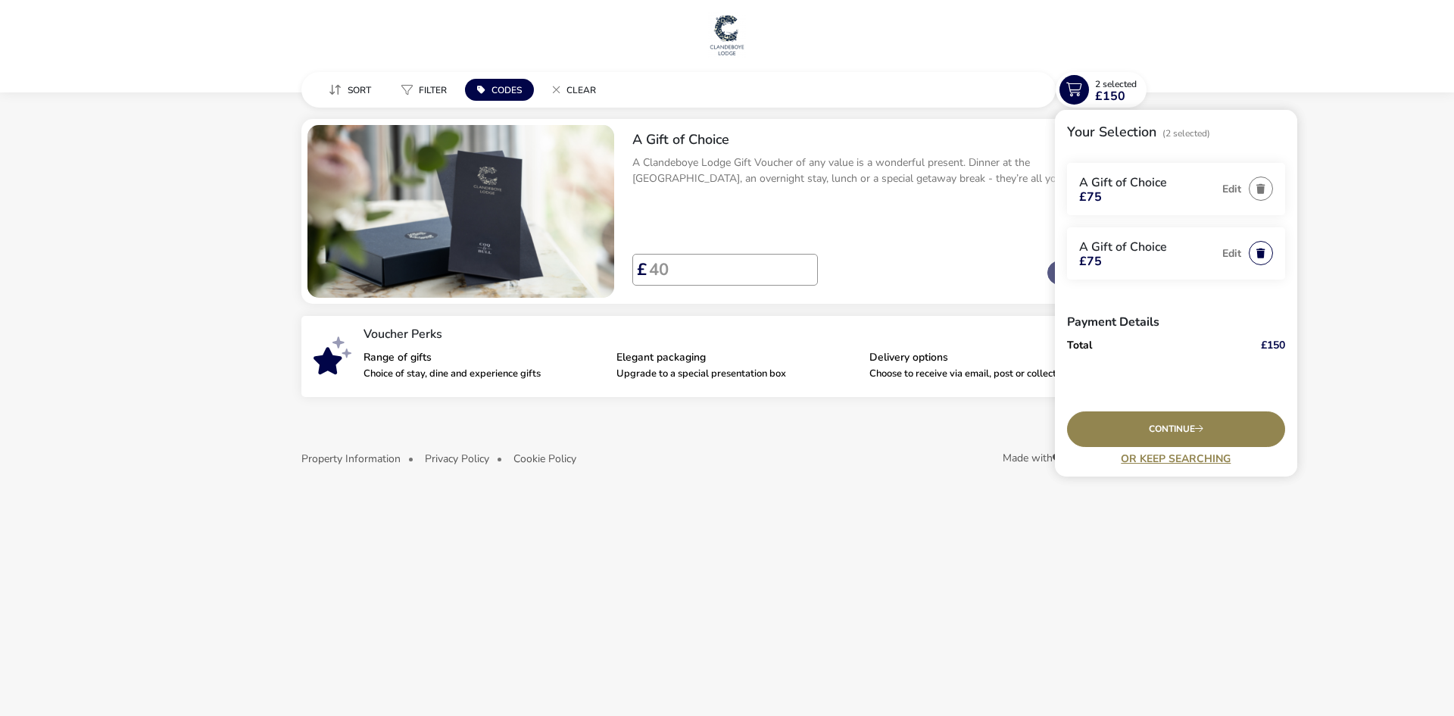
click at [1264, 255] on button "button" at bounding box center [1261, 253] width 24 height 24
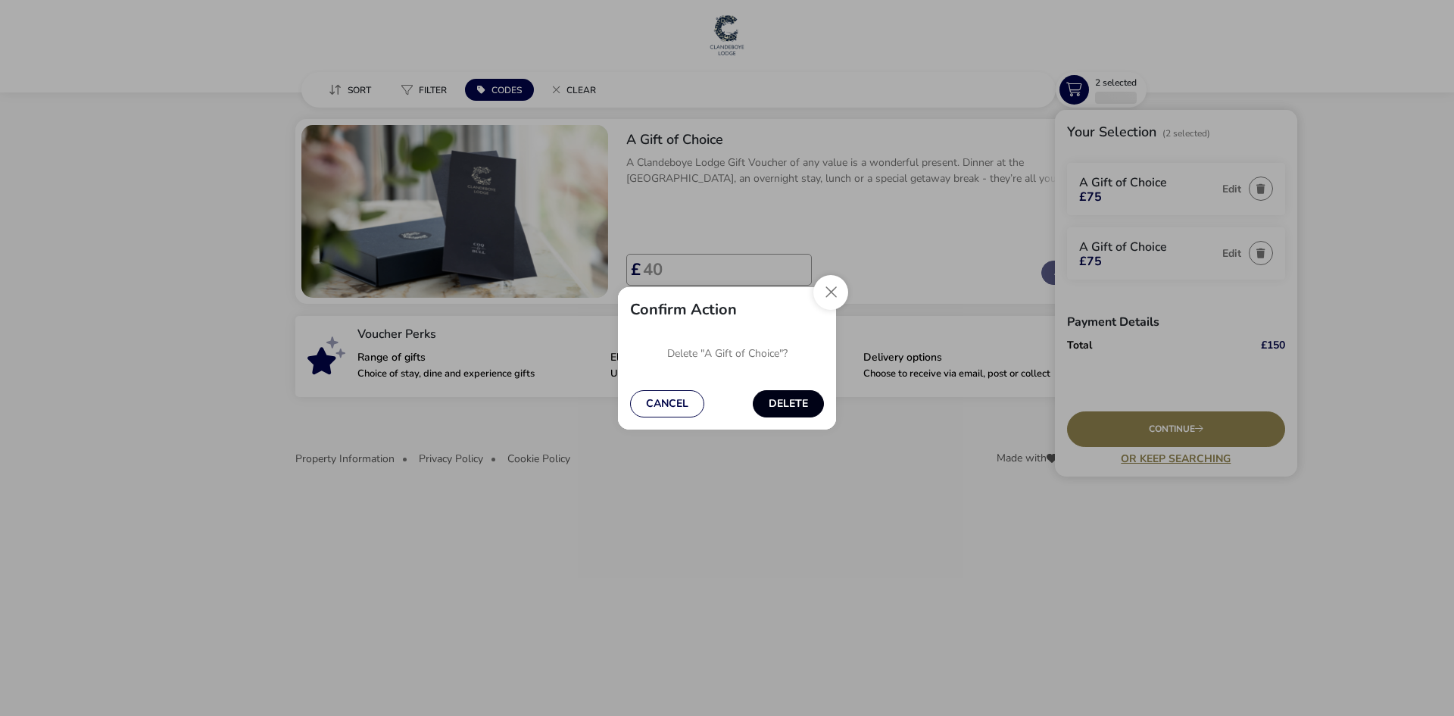
click at [784, 406] on button "Delete" at bounding box center [788, 403] width 71 height 27
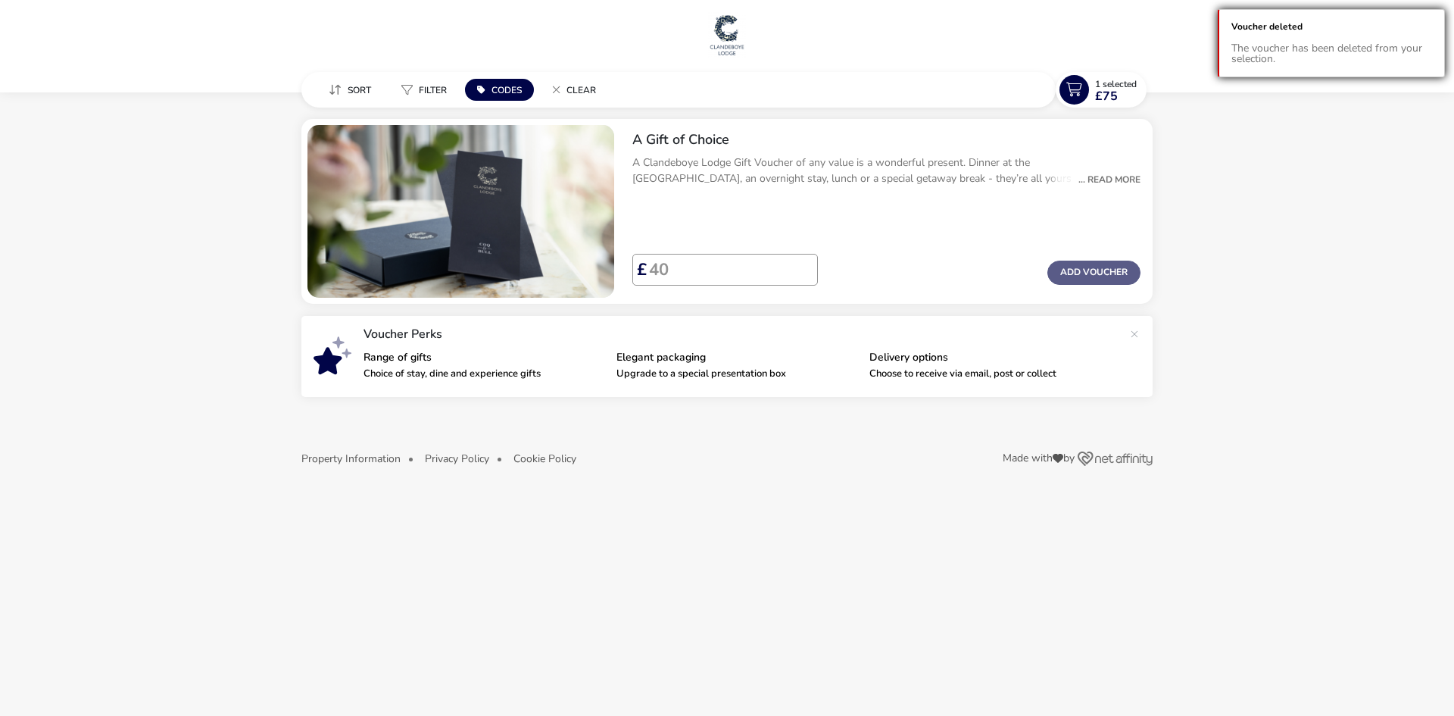
click at [1274, 52] on div "The voucher has been deleted from your selection." at bounding box center [1332, 53] width 201 height 21
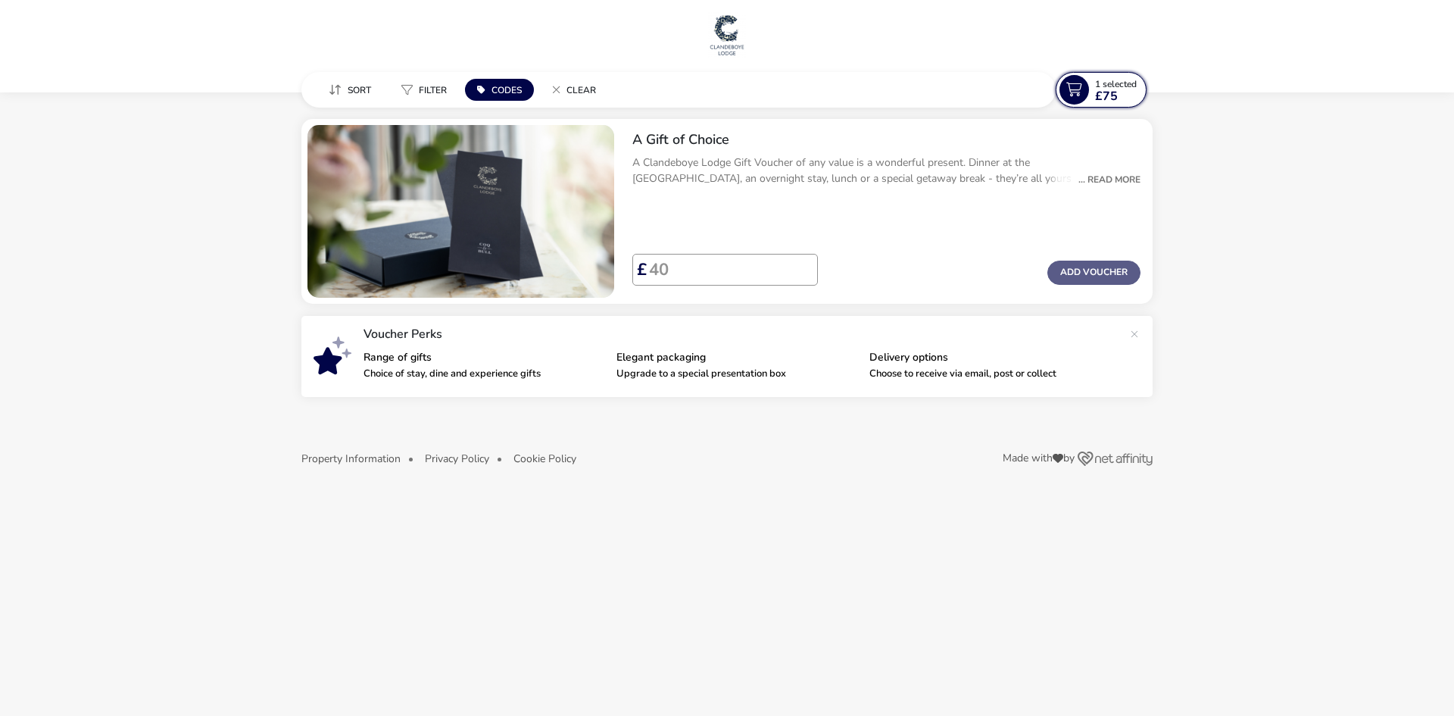
click at [1122, 90] on span "1 Selected £75" at bounding box center [1116, 90] width 42 height 24
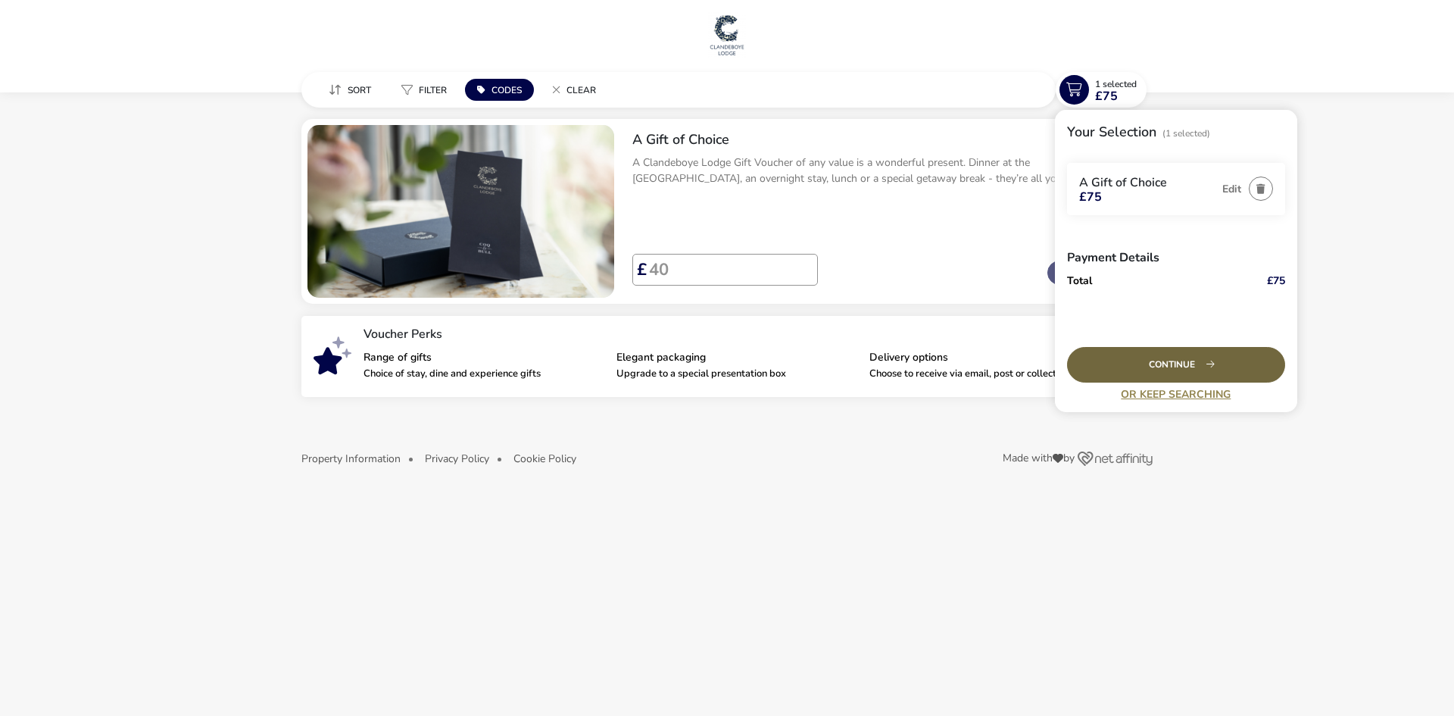
click at [1165, 366] on div "Continue" at bounding box center [1176, 365] width 218 height 36
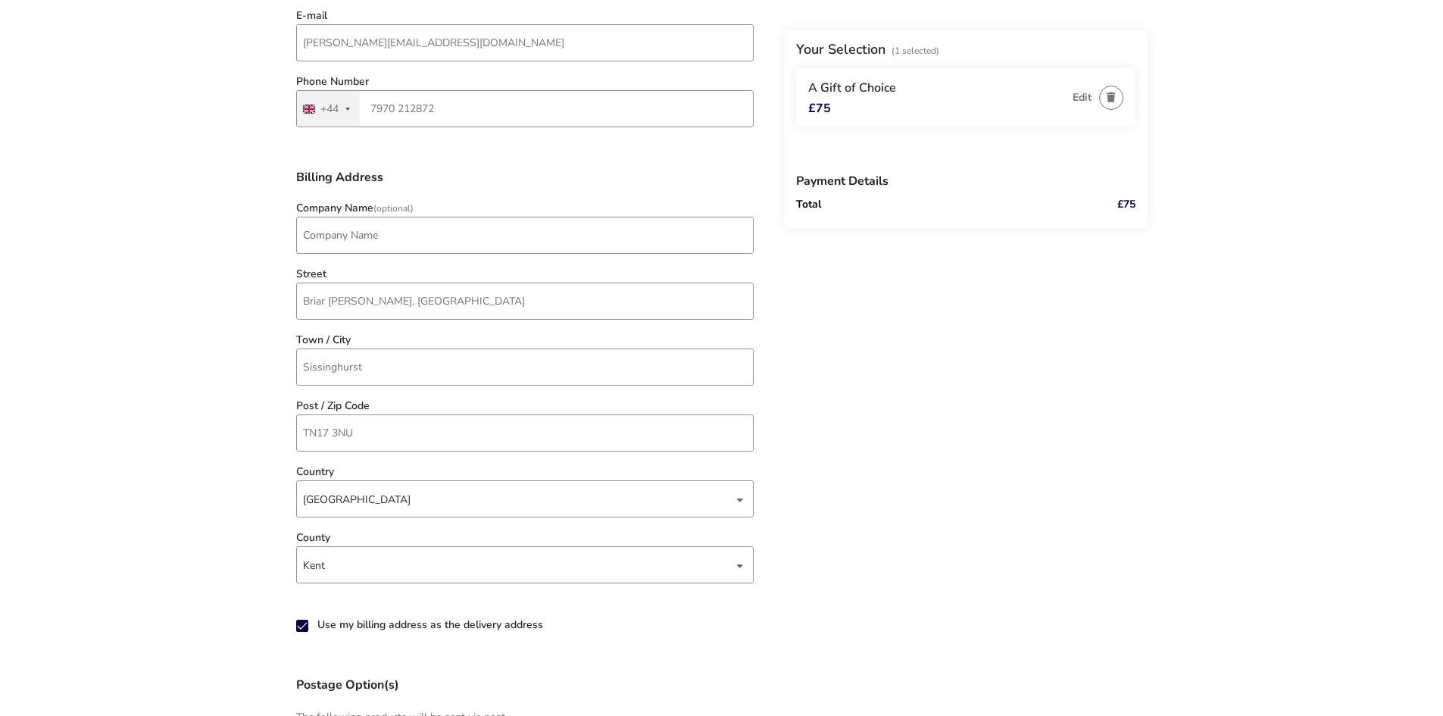
scroll to position [454, 0]
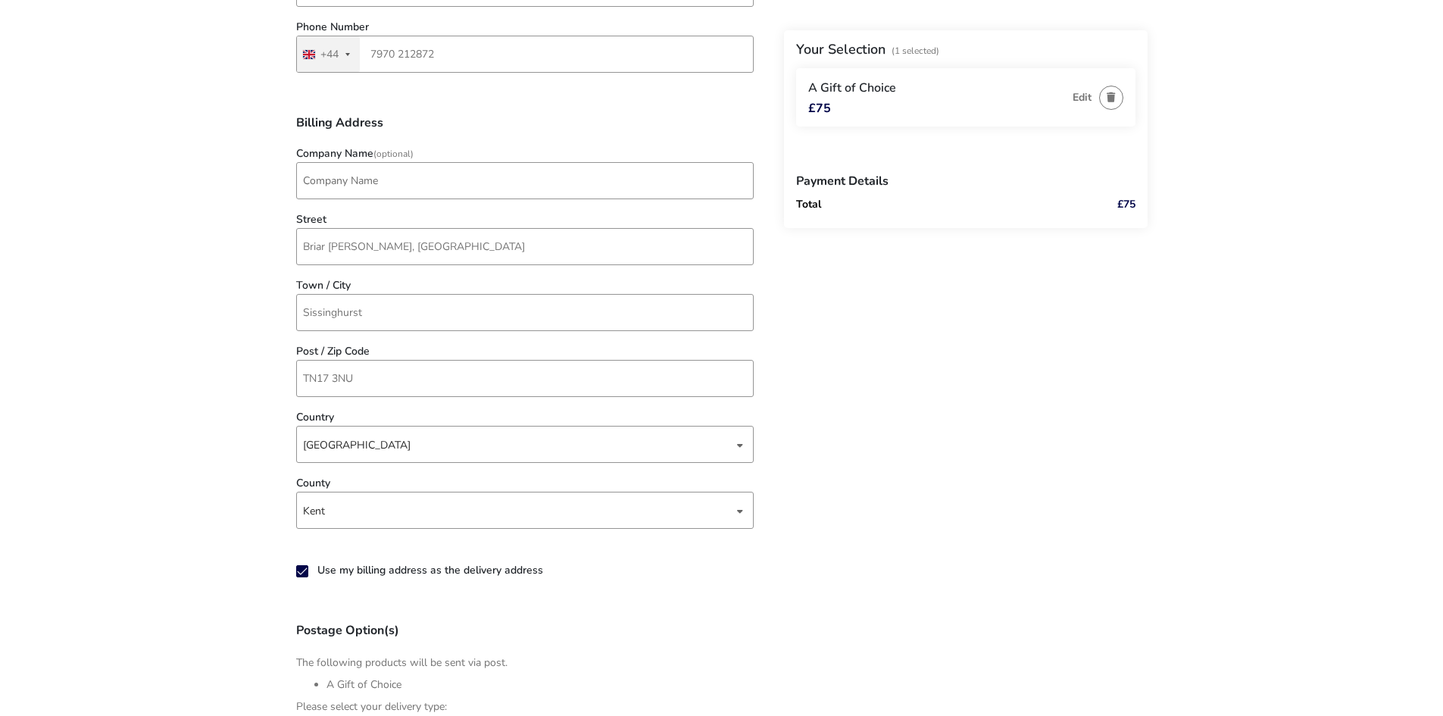
click at [305, 573] on icon "SHORT_USE_BILLING_ADDRESS_AS_DELIVERY_SHORT" at bounding box center [302, 571] width 11 height 11
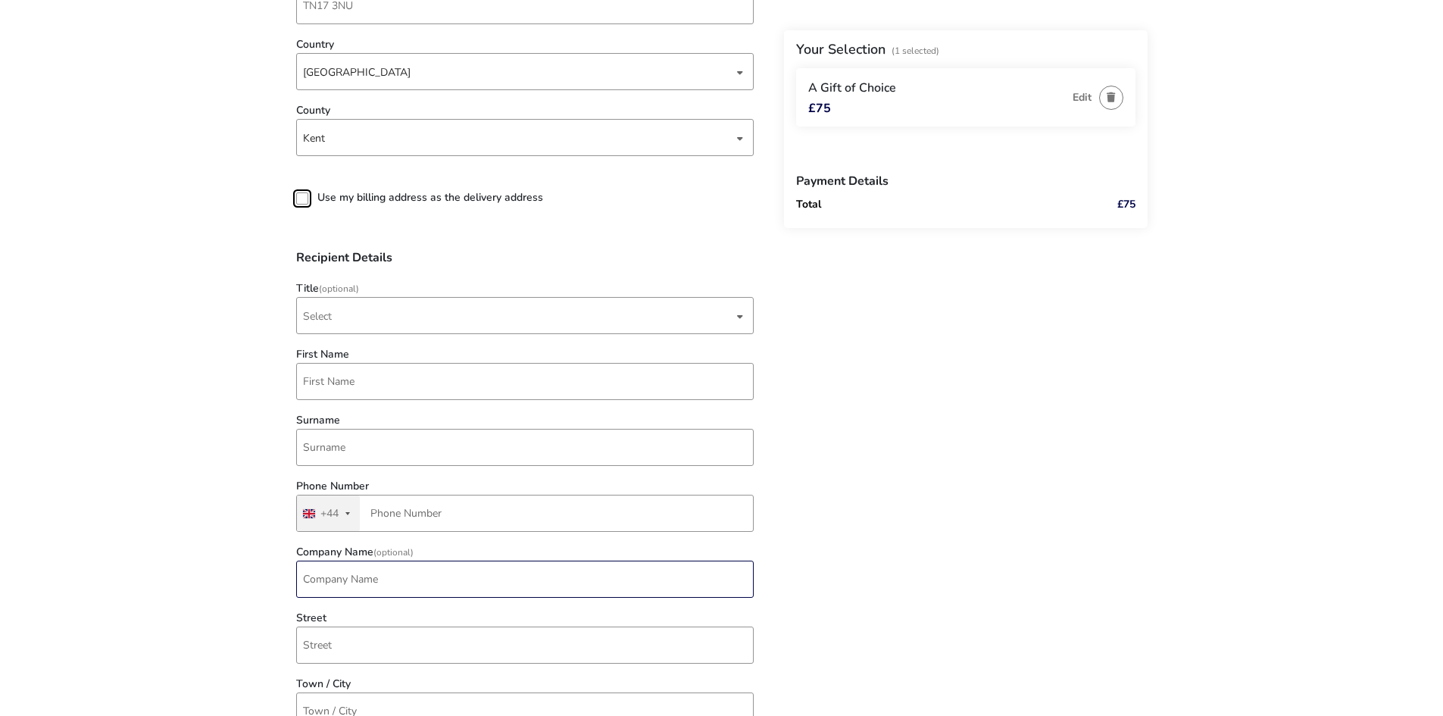
scroll to position [833, 0]
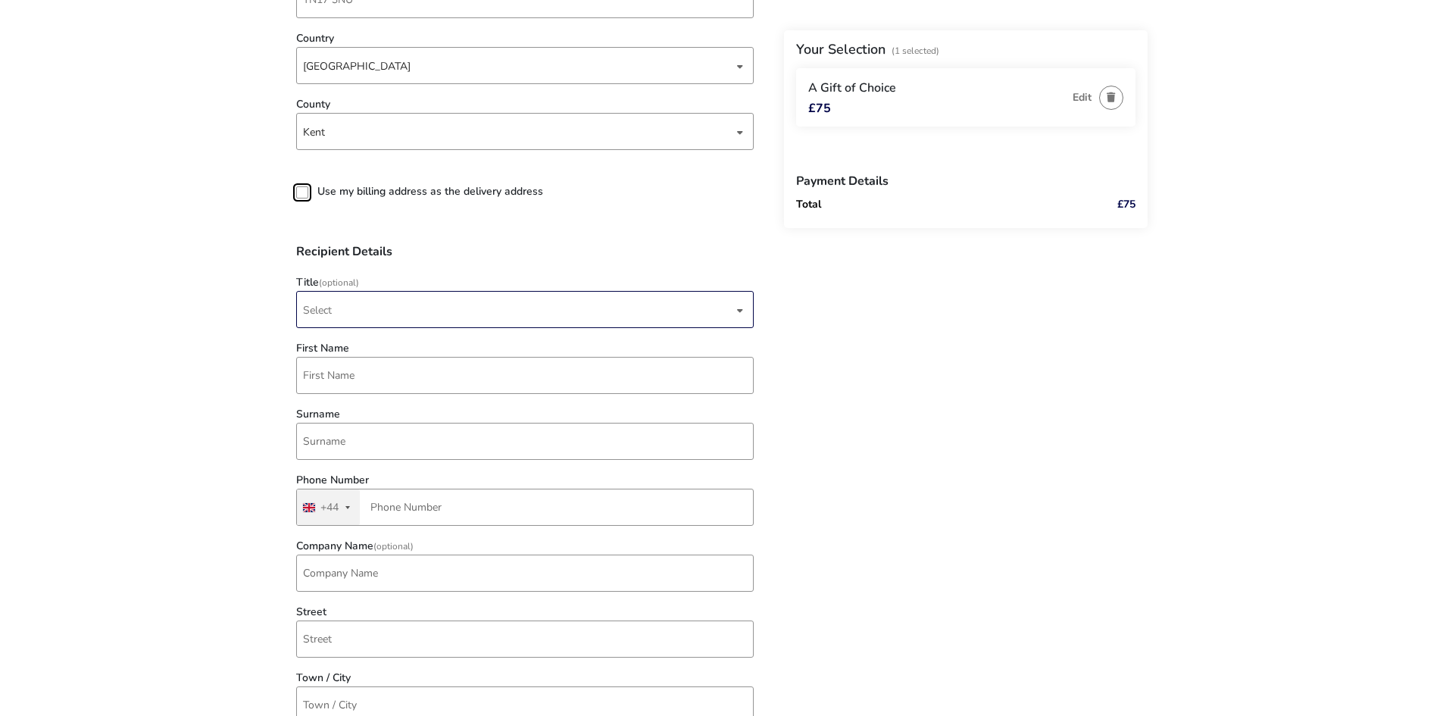
click at [745, 310] on div "Select" at bounding box center [525, 309] width 458 height 37
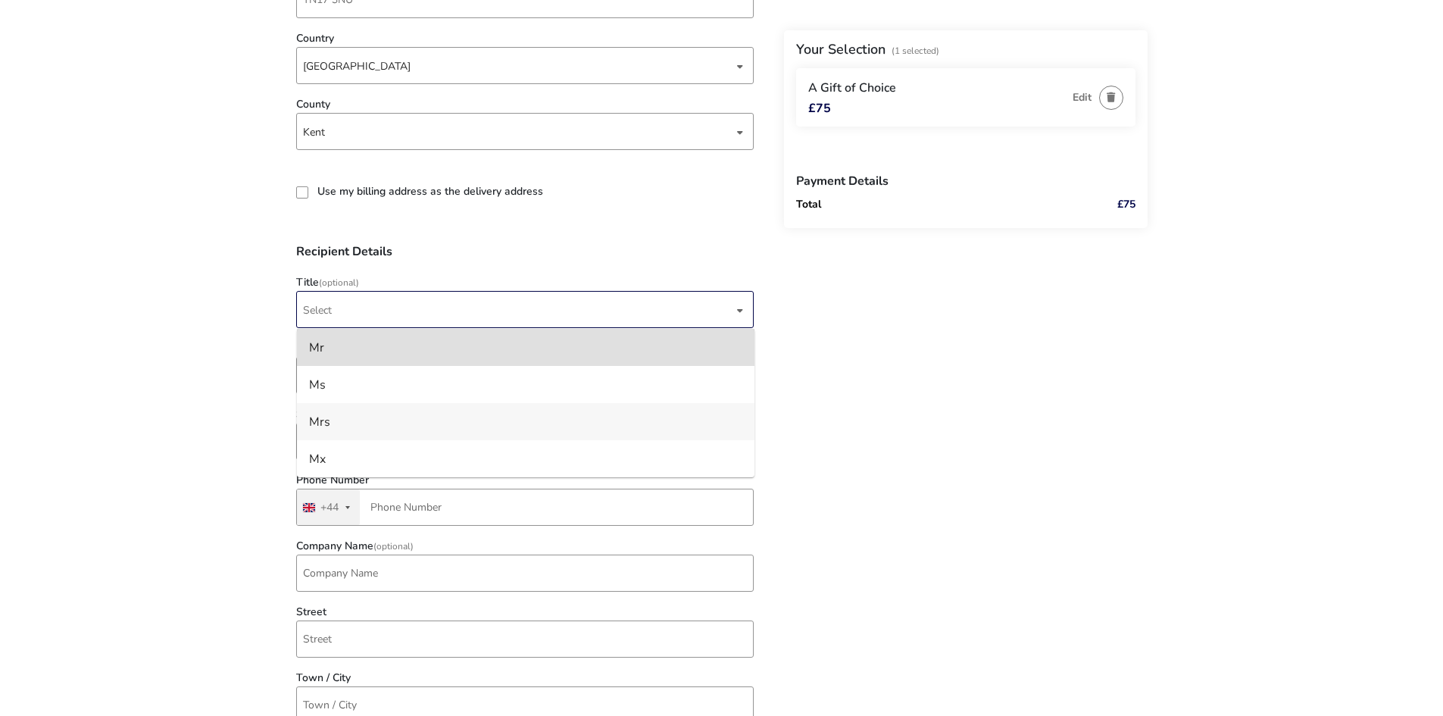
click at [508, 421] on li "Mrs" at bounding box center [526, 421] width 458 height 37
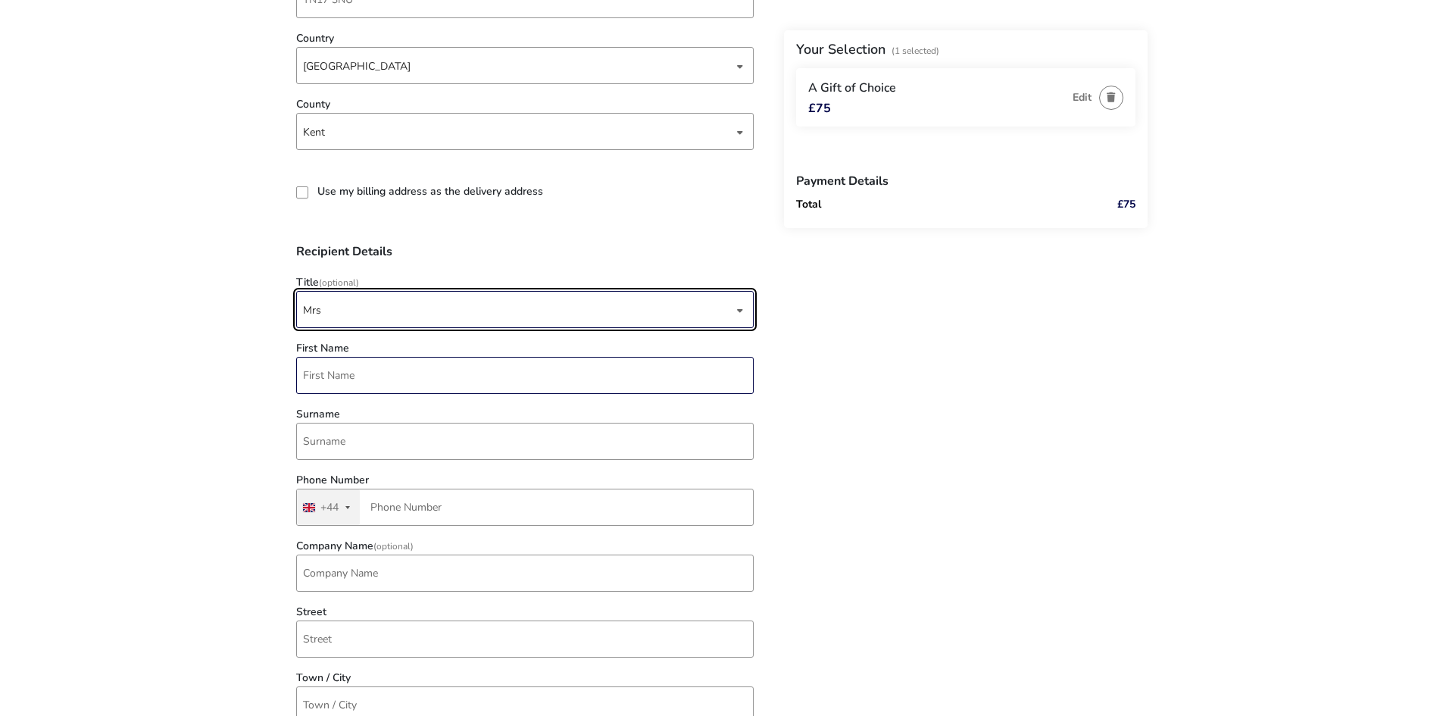
click at [393, 375] on input "First Name" at bounding box center [525, 375] width 458 height 37
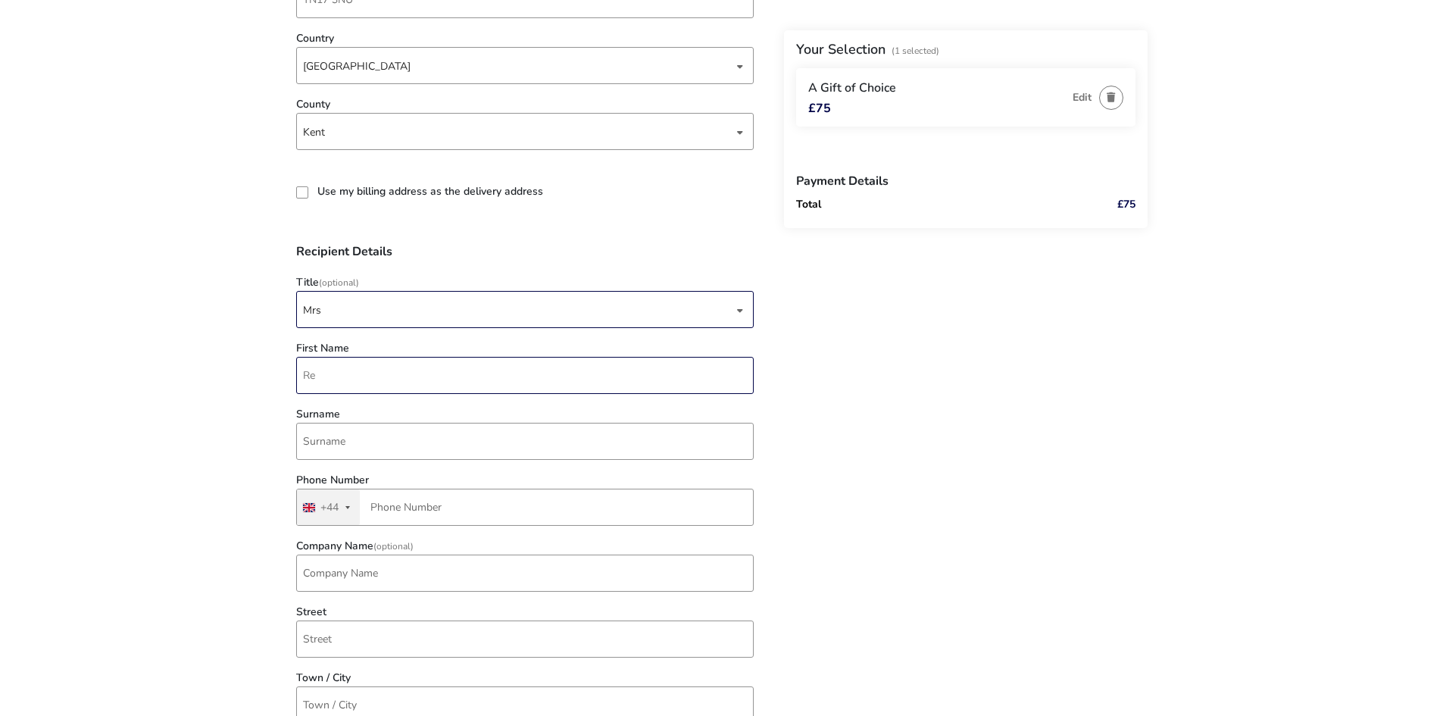
type input "R"
drag, startPoint x: 324, startPoint y: 376, endPoint x: 358, endPoint y: 372, distance: 33.5
click at [358, 372] on input "I E J Jordan" at bounding box center [525, 375] width 458 height 37
type input "I E J"
click at [336, 436] on input "Surname" at bounding box center [525, 441] width 458 height 37
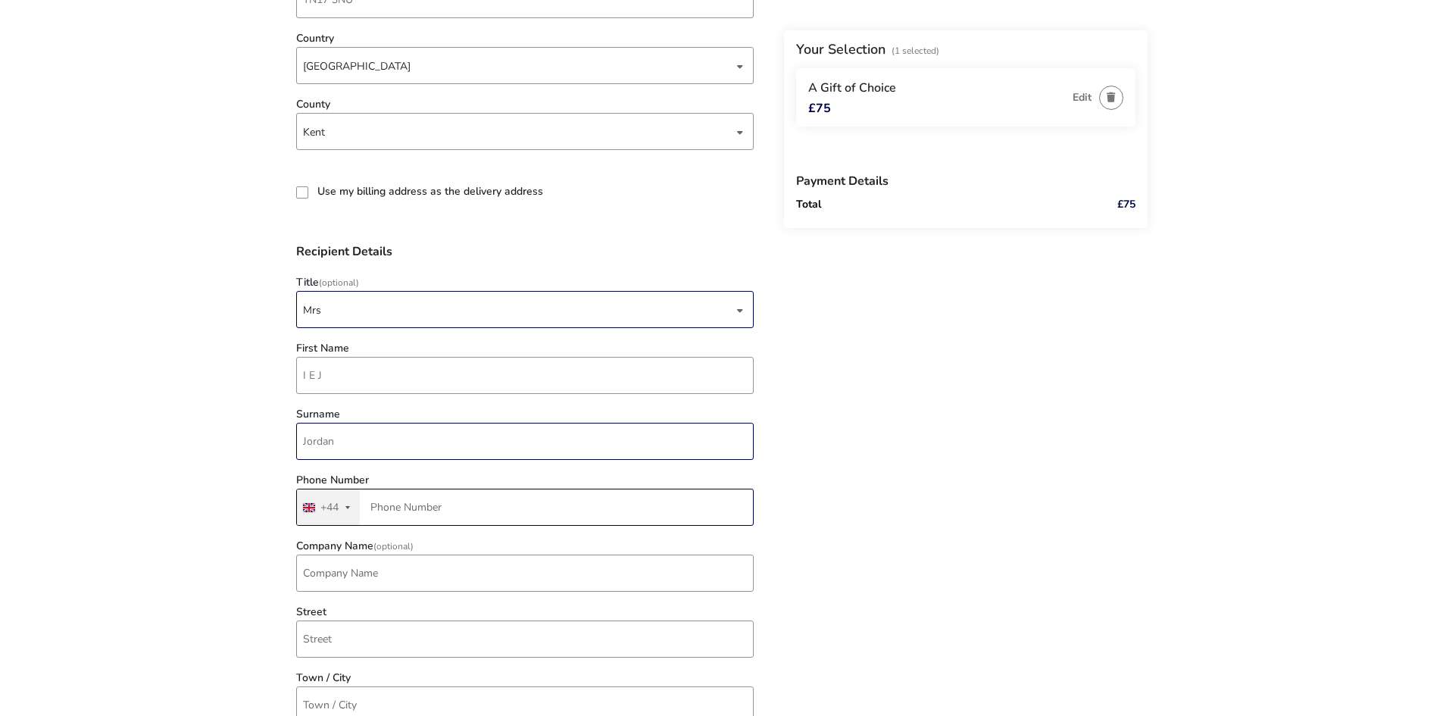
type input "Jordan"
click at [588, 495] on input "Phone Number" at bounding box center [525, 507] width 458 height 37
type input "28 3146 2156"
click at [394, 573] on input "Company Name (Optional)" at bounding box center [525, 572] width 458 height 37
click at [330, 634] on input "Street" at bounding box center [525, 638] width 458 height 37
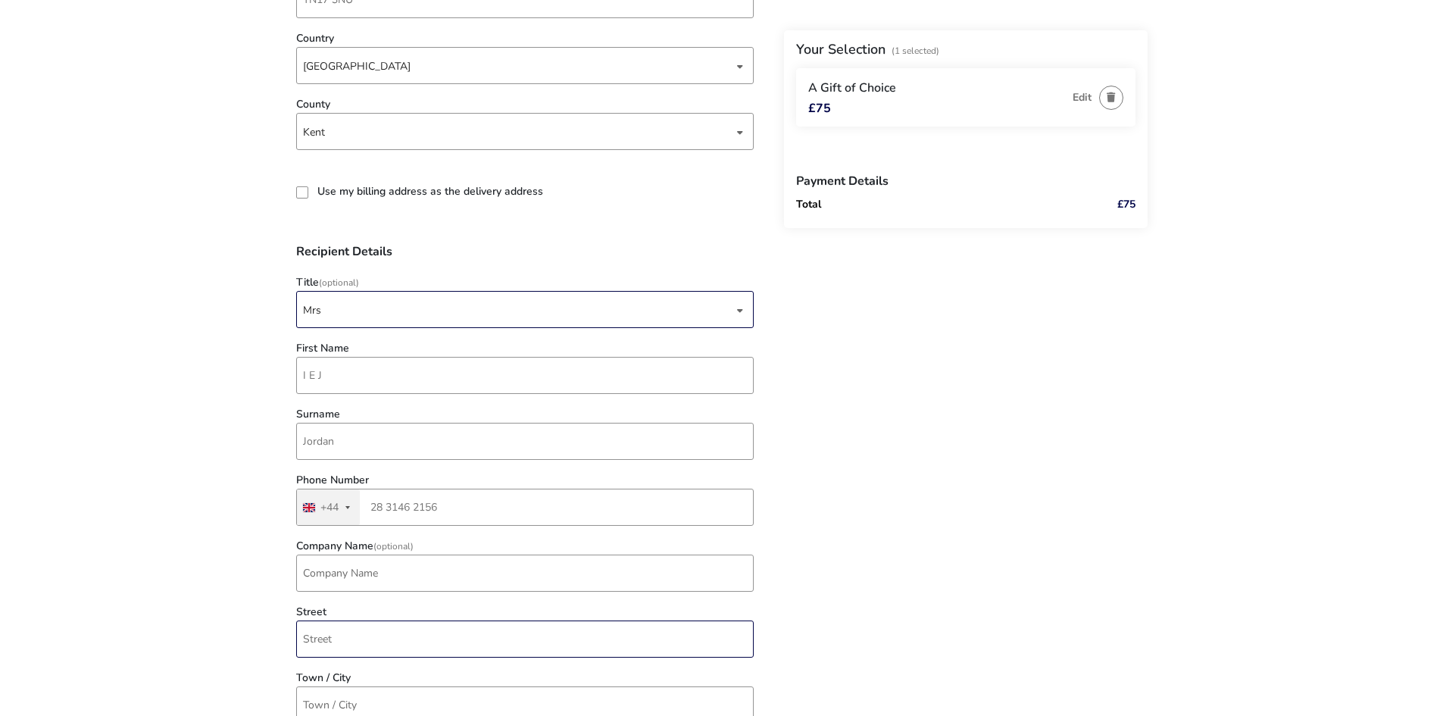
type input "19 Charles Mount"
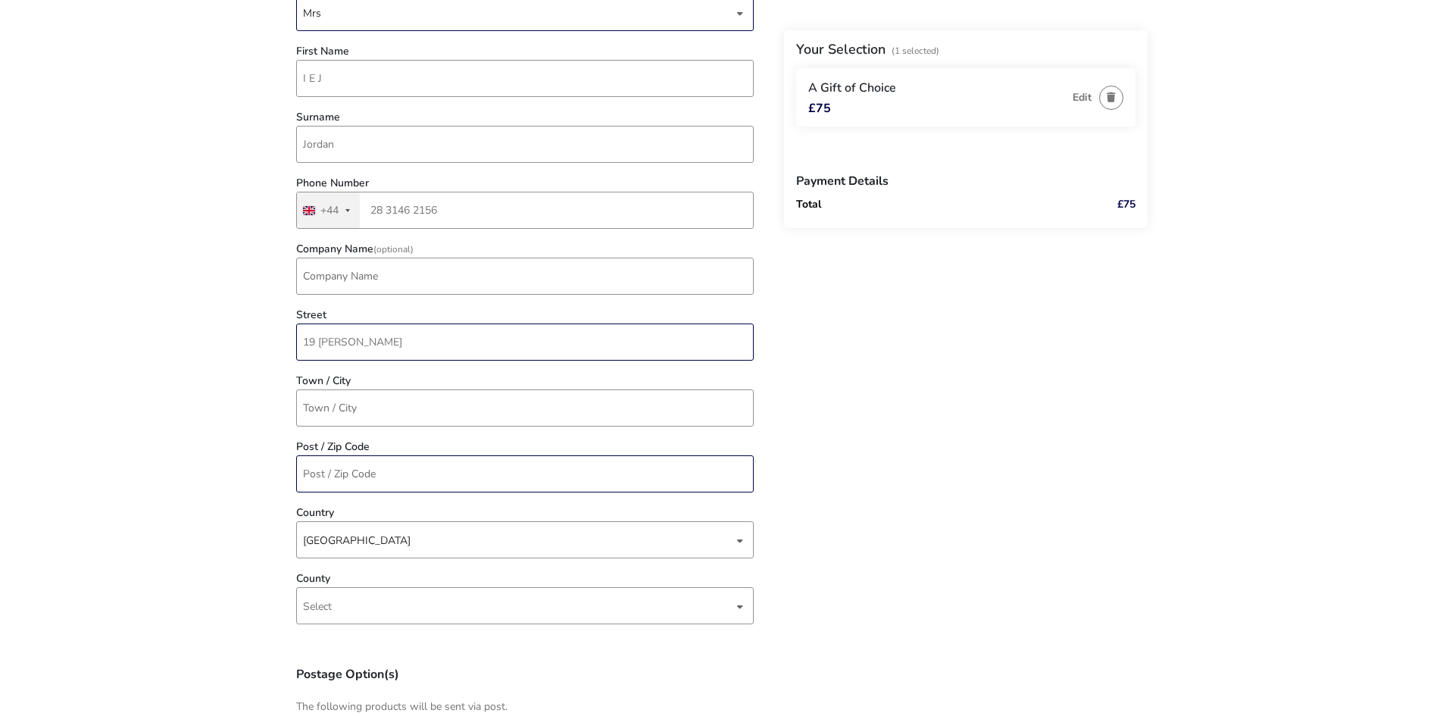
scroll to position [1136, 0]
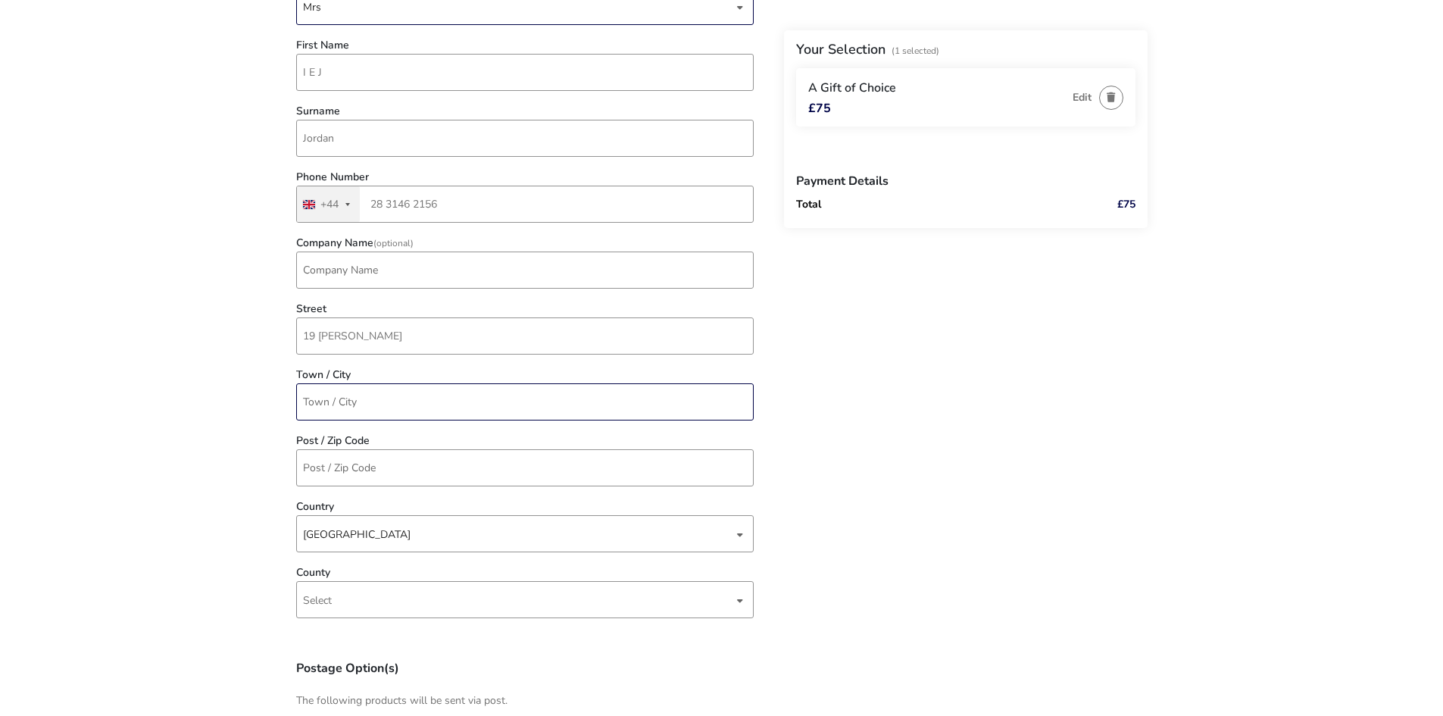
click at [376, 404] on input "Town / City" at bounding box center [525, 401] width 458 height 37
type input "Bangor"
click at [375, 471] on input "Post / Zip Code" at bounding box center [525, 467] width 458 height 37
type input "BT20 4NY"
click at [737, 603] on div "dropdown trigger" at bounding box center [740, 601] width 8 height 30
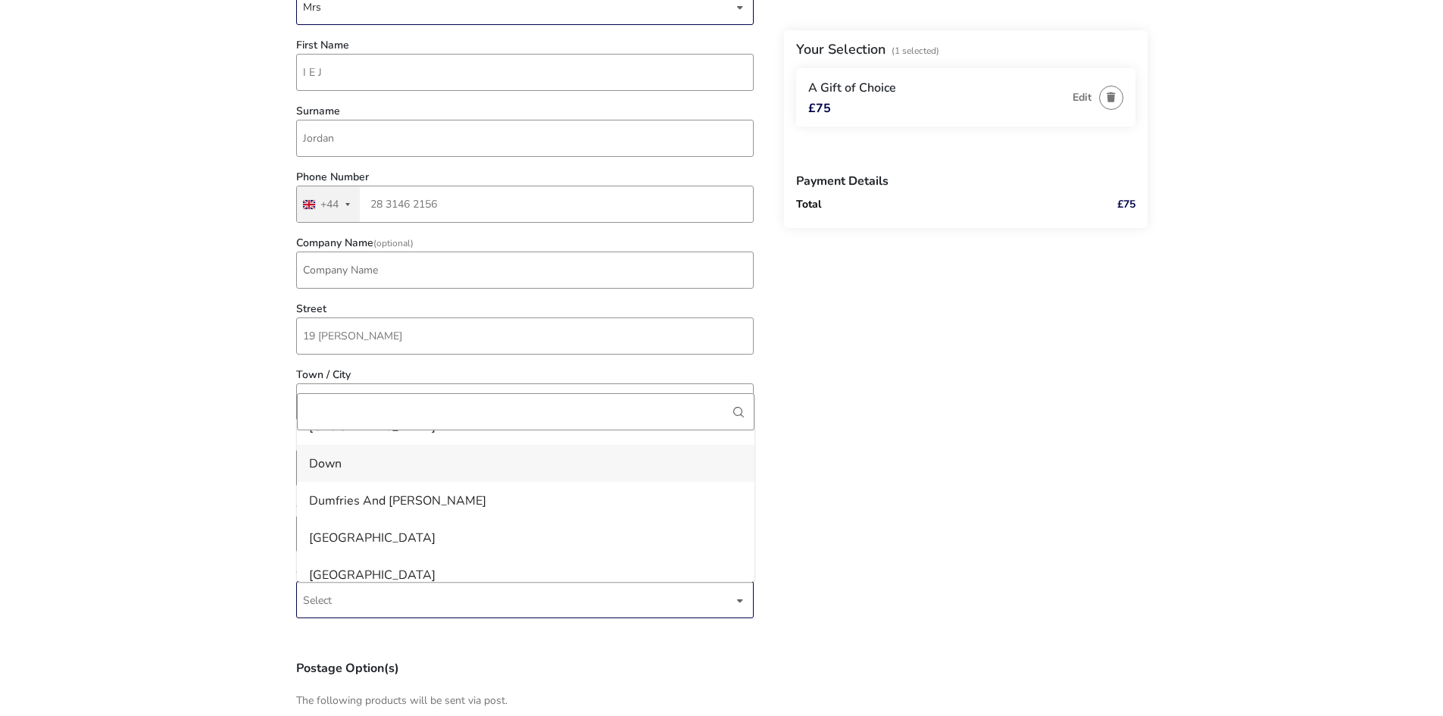
click at [349, 464] on li "Down" at bounding box center [526, 463] width 458 height 37
click at [210, 586] on naf-pibe-voucher-state "1 Selected £75 Back Your Selection (1 Selected) A Gift of Choice £75 Edit Payme…" at bounding box center [721, 67] width 1443 height 2406
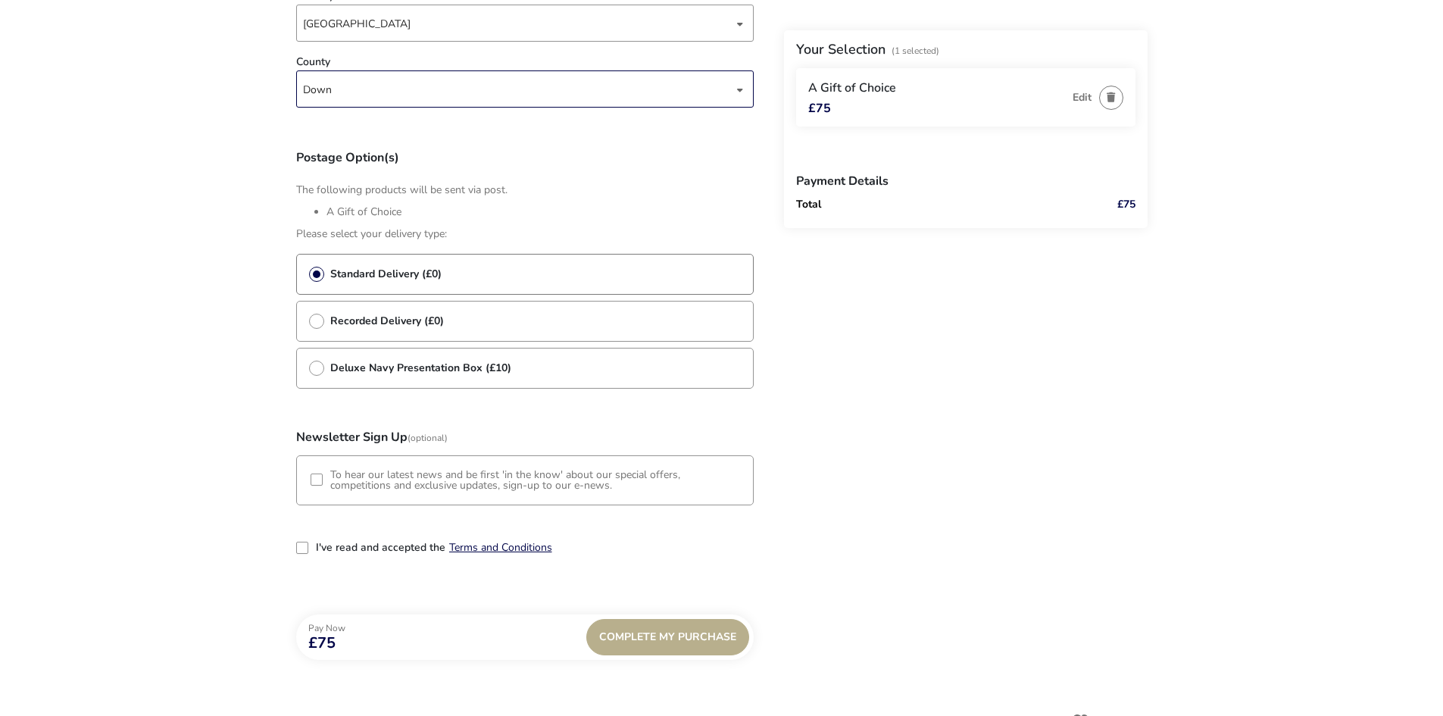
scroll to position [1666, 0]
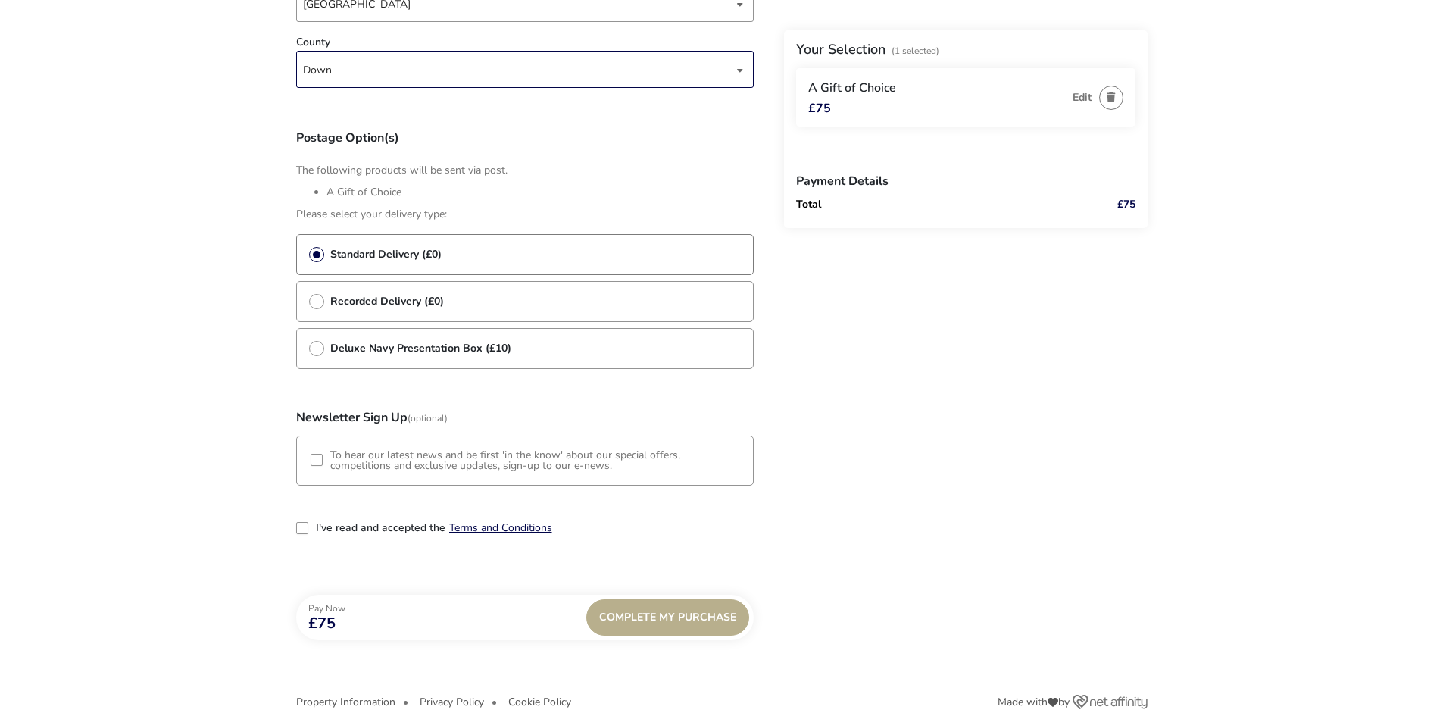
click at [305, 533] on div "3-term_condi" at bounding box center [302, 528] width 12 height 12
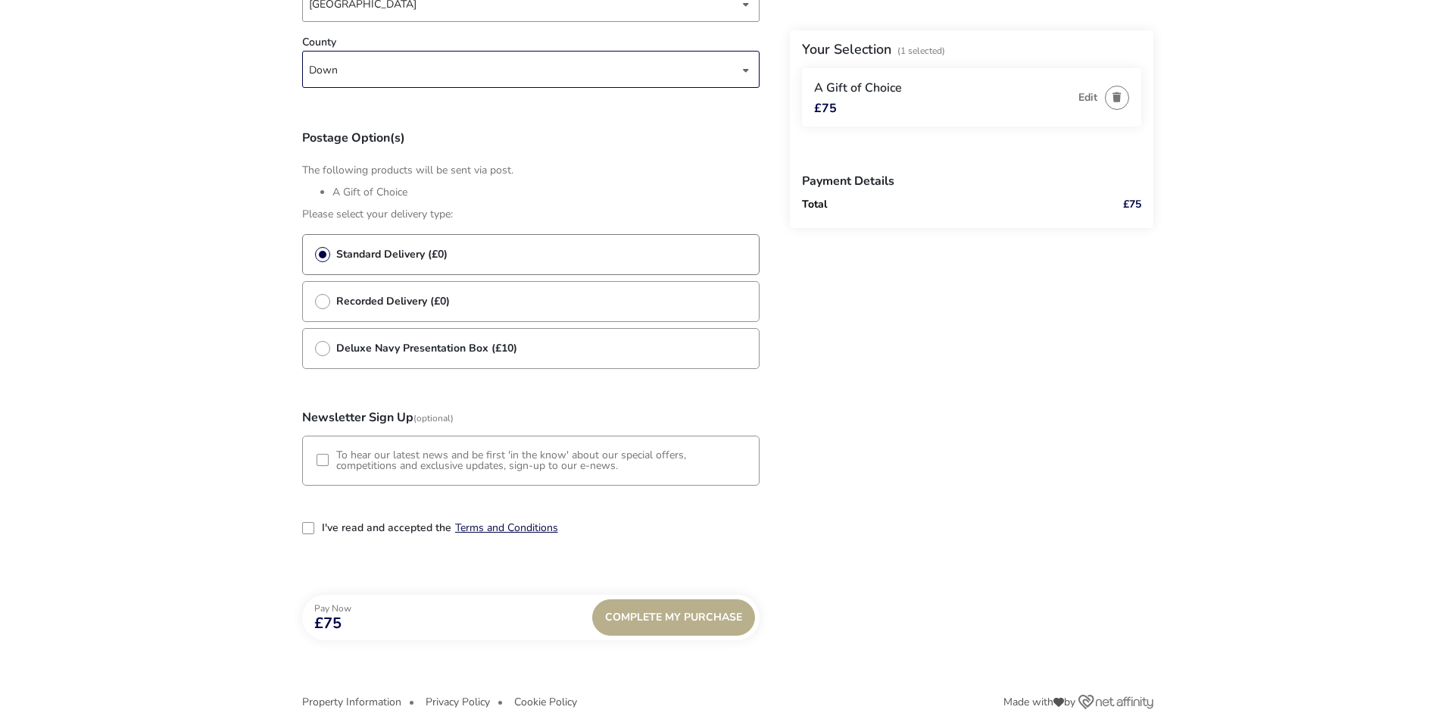
scroll to position [8, 8]
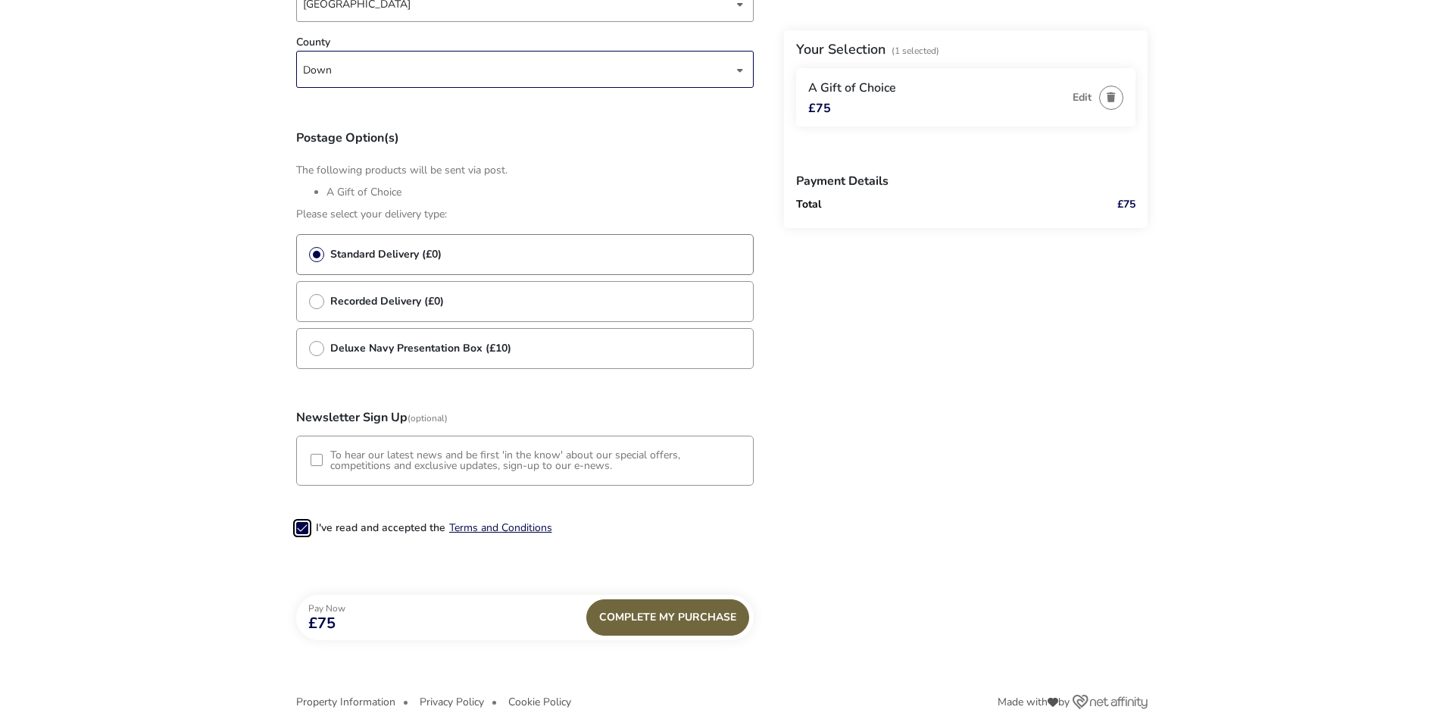
click at [652, 620] on div "Complete My Purchase" at bounding box center [667, 617] width 163 height 36
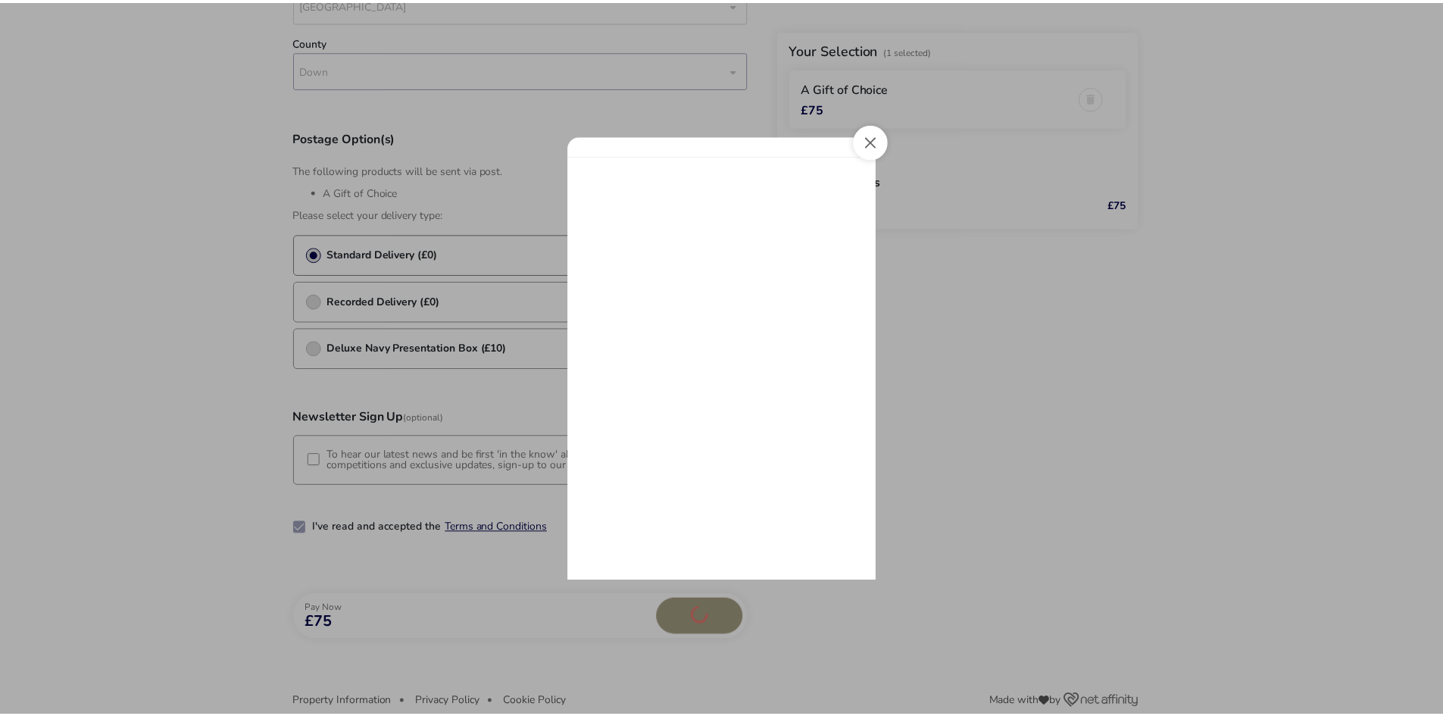
scroll to position [0, 0]
